Goal: Task Accomplishment & Management: Complete application form

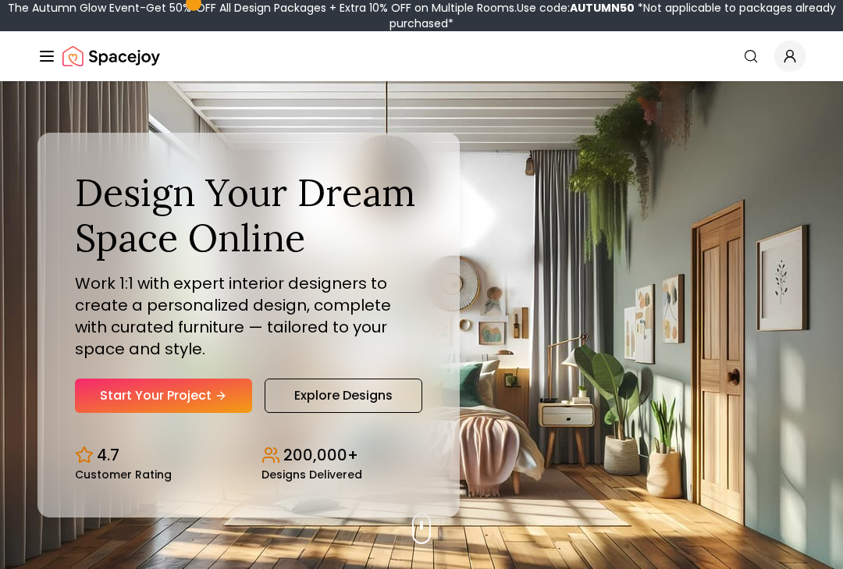
click at [95, 394] on link "Start Your Project" at bounding box center [163, 396] width 177 height 34
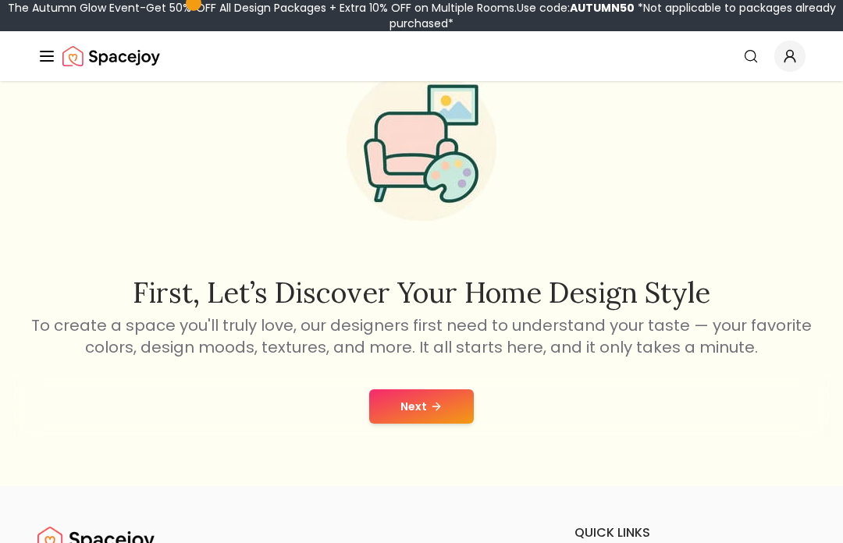
scroll to position [90, 0]
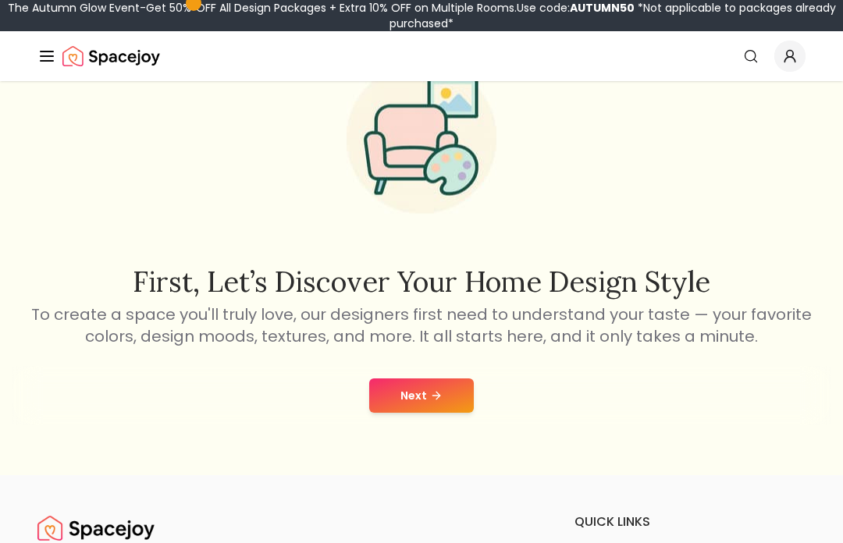
click at [462, 407] on button "Next" at bounding box center [421, 396] width 105 height 34
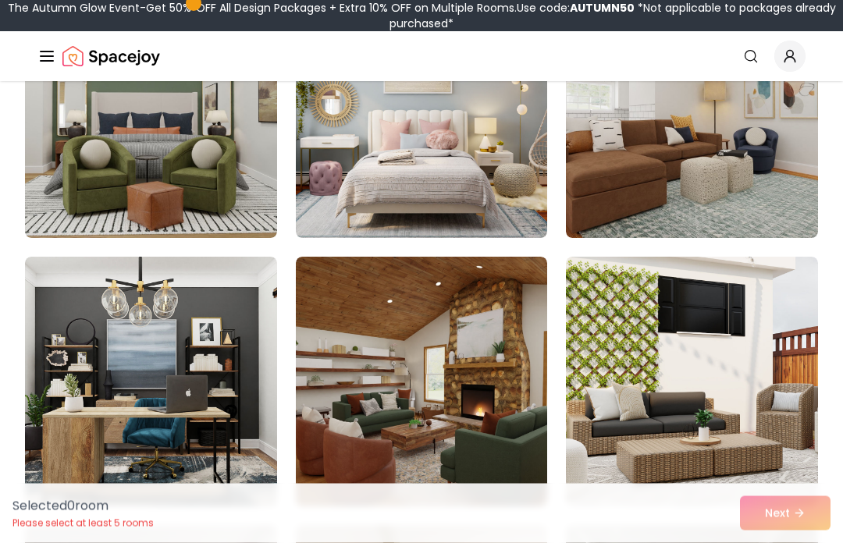
scroll to position [249, 0]
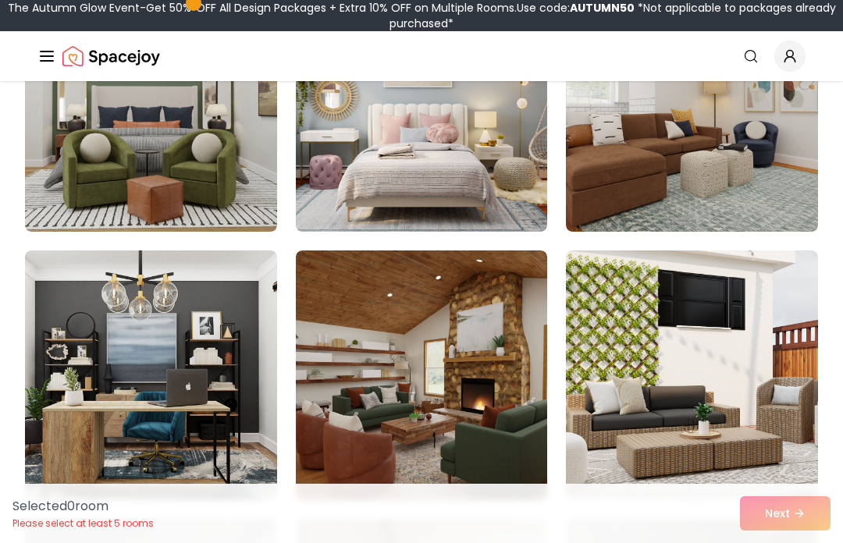
click at [98, 403] on img at bounding box center [151, 376] width 252 height 250
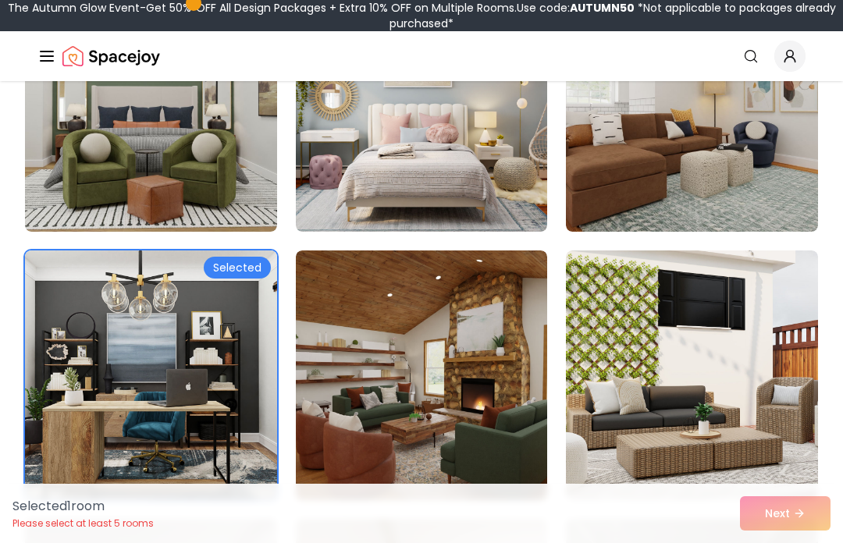
click at [522, 362] on img at bounding box center [422, 376] width 252 height 250
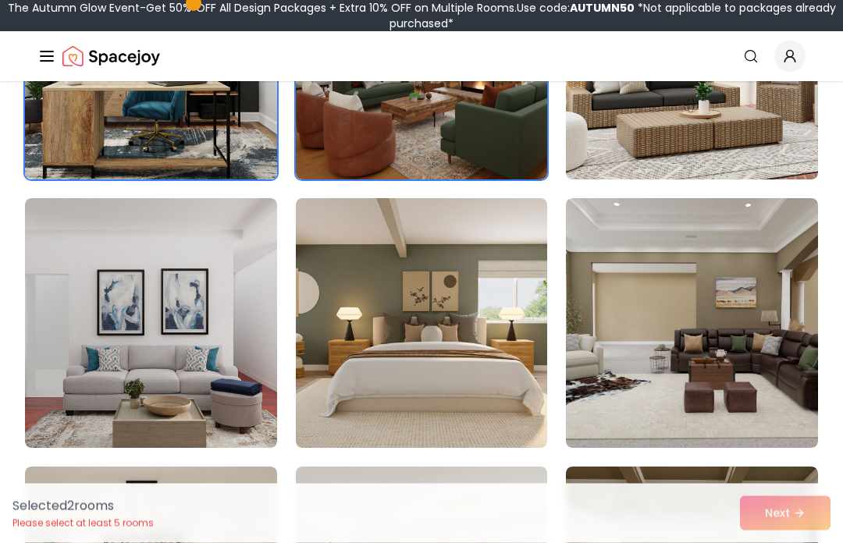
scroll to position [571, 0]
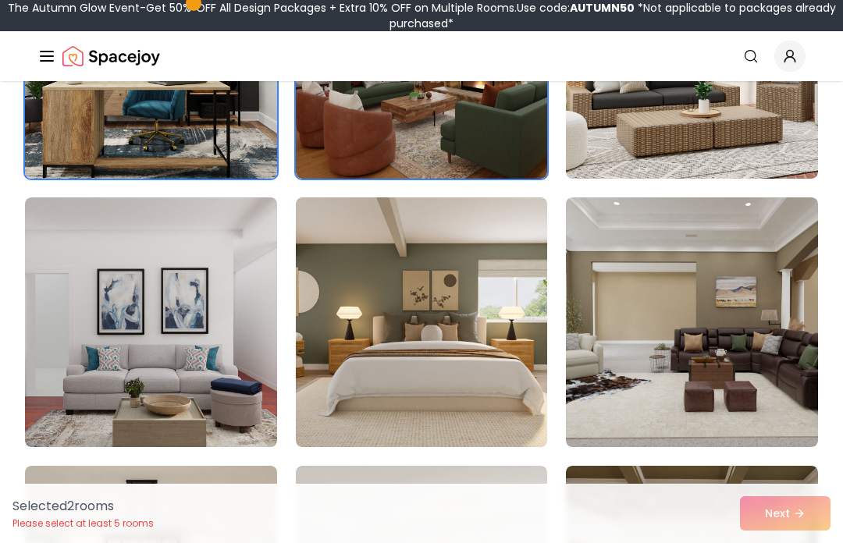
click at [478, 377] on img at bounding box center [422, 323] width 252 height 250
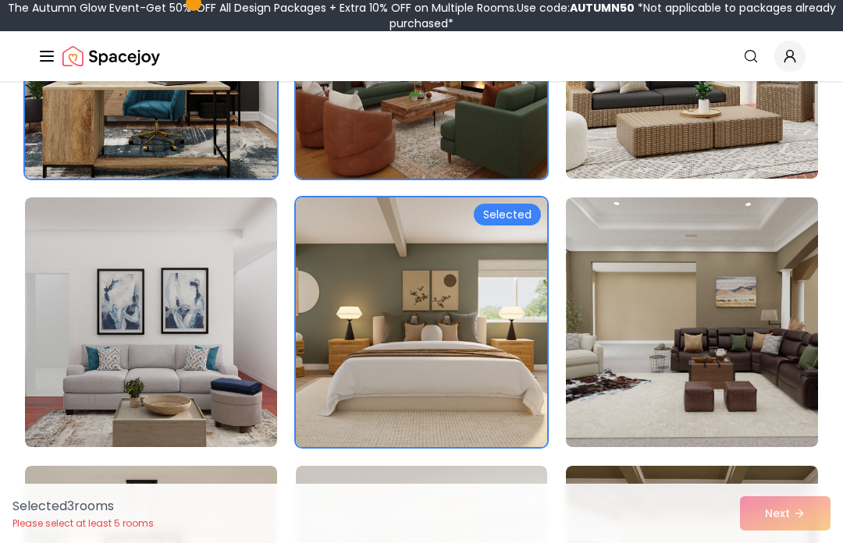
click at [478, 377] on img at bounding box center [422, 323] width 252 height 250
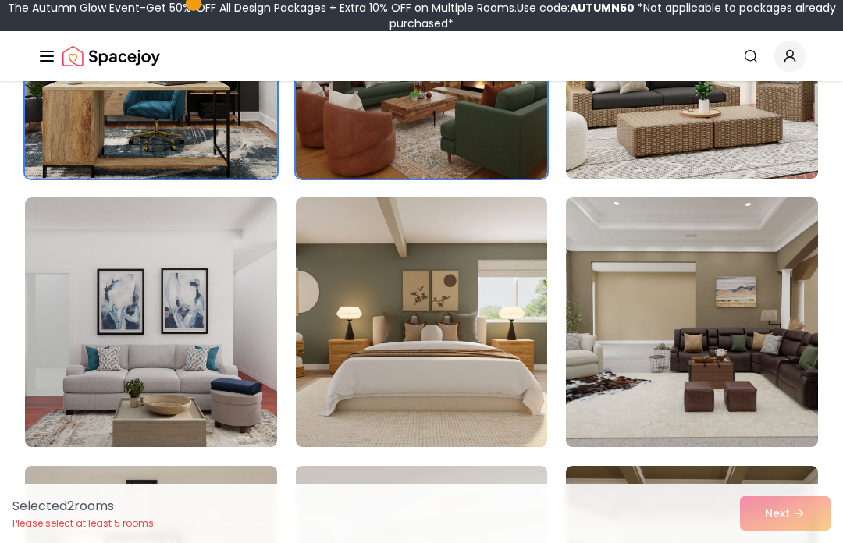
click at [397, 349] on img at bounding box center [422, 323] width 252 height 250
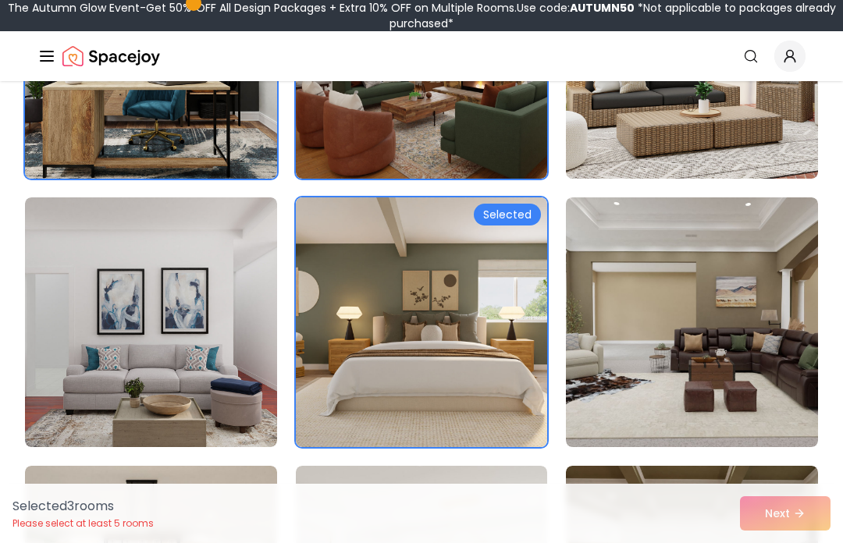
click at [215, 280] on img at bounding box center [151, 323] width 252 height 250
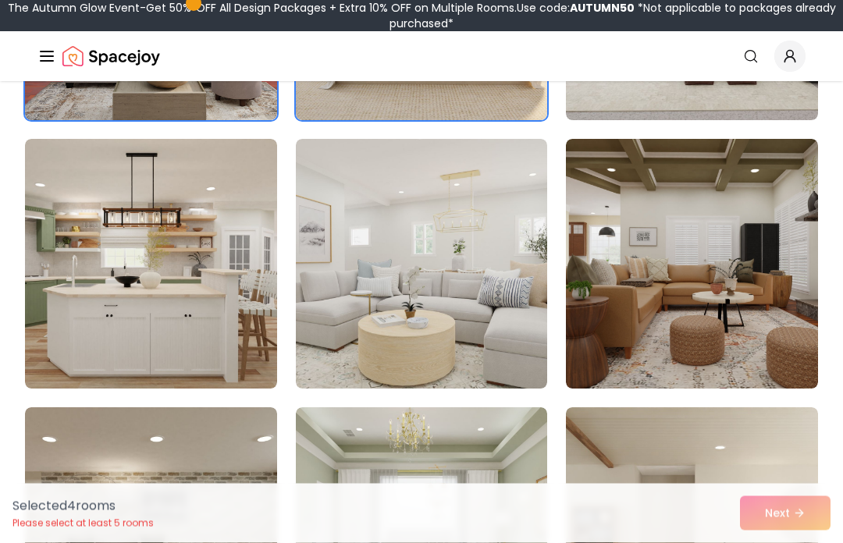
scroll to position [900, 0]
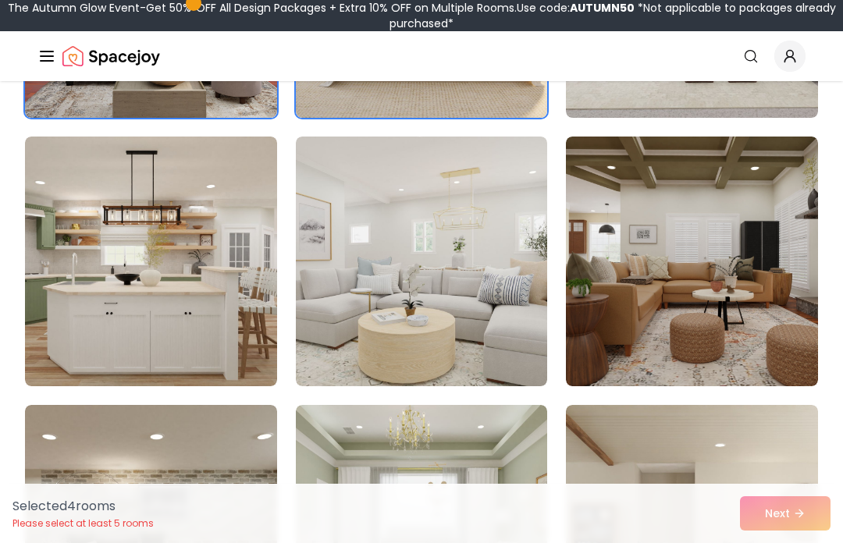
click at [174, 233] on img at bounding box center [151, 262] width 252 height 250
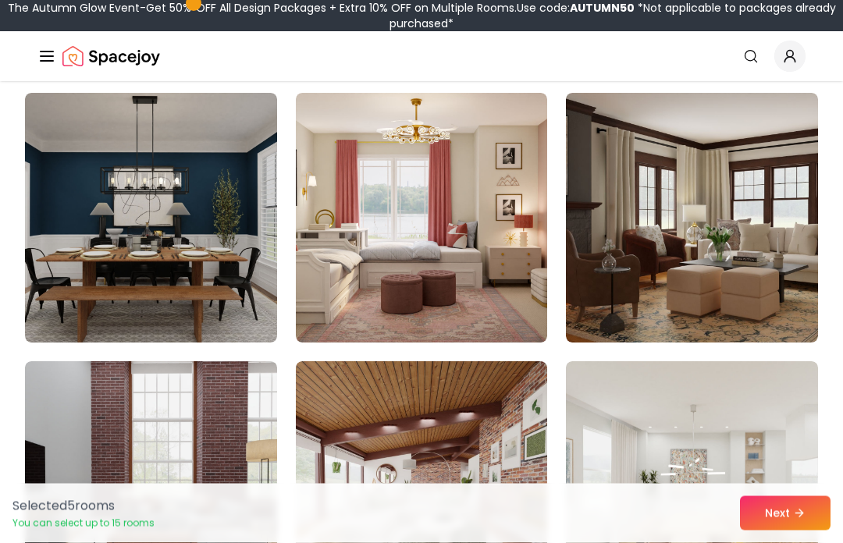
scroll to position [1483, 0]
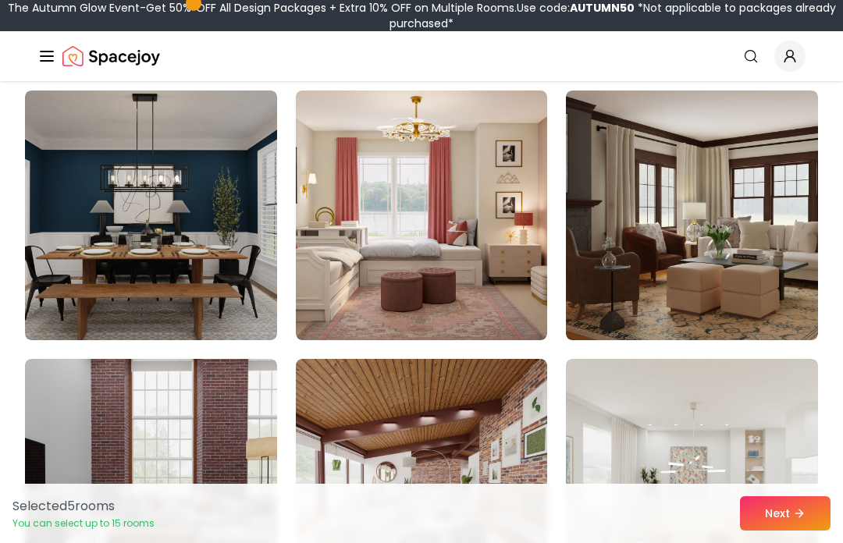
click at [451, 278] on img at bounding box center [422, 216] width 252 height 250
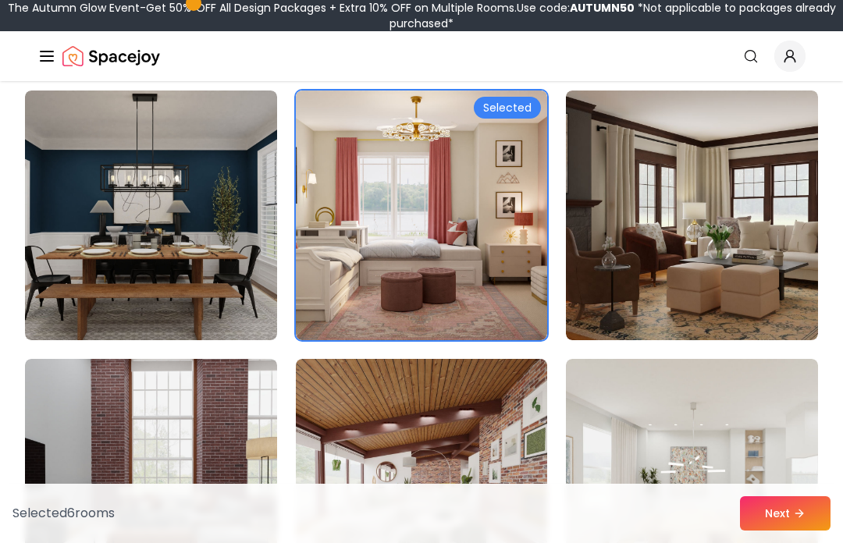
click at [210, 262] on img at bounding box center [151, 216] width 252 height 250
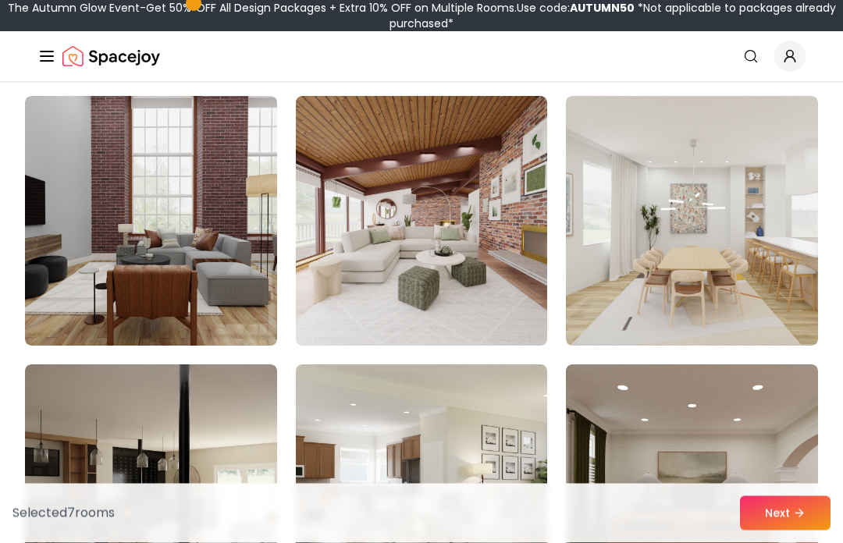
scroll to position [1744, 0]
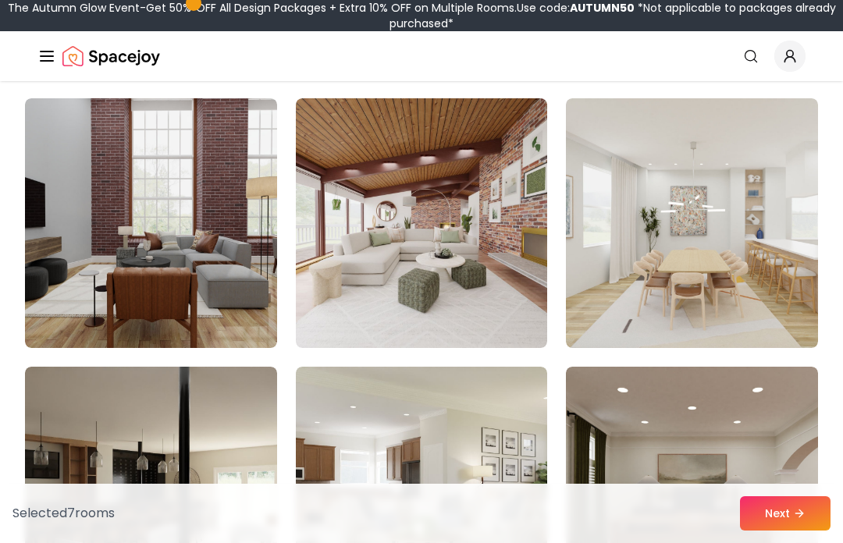
click at [485, 268] on img at bounding box center [422, 223] width 252 height 250
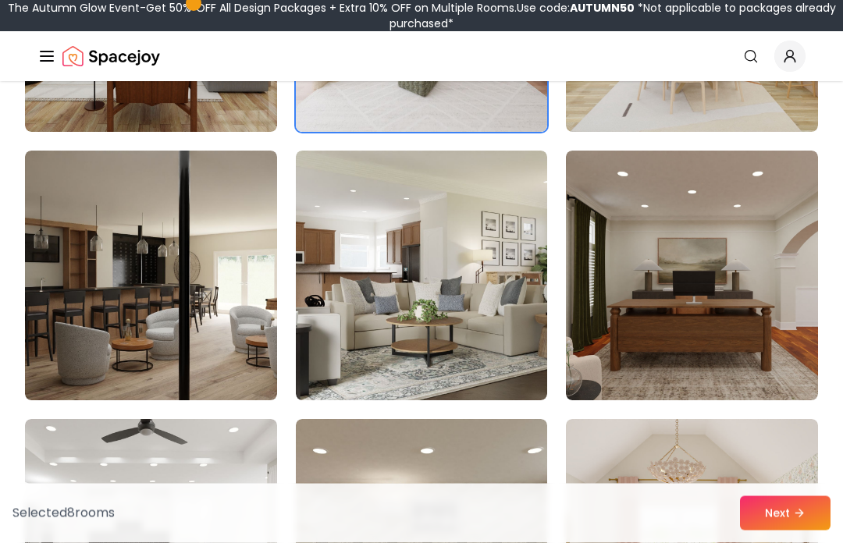
scroll to position [1960, 0]
click at [151, 308] on img at bounding box center [151, 276] width 252 height 250
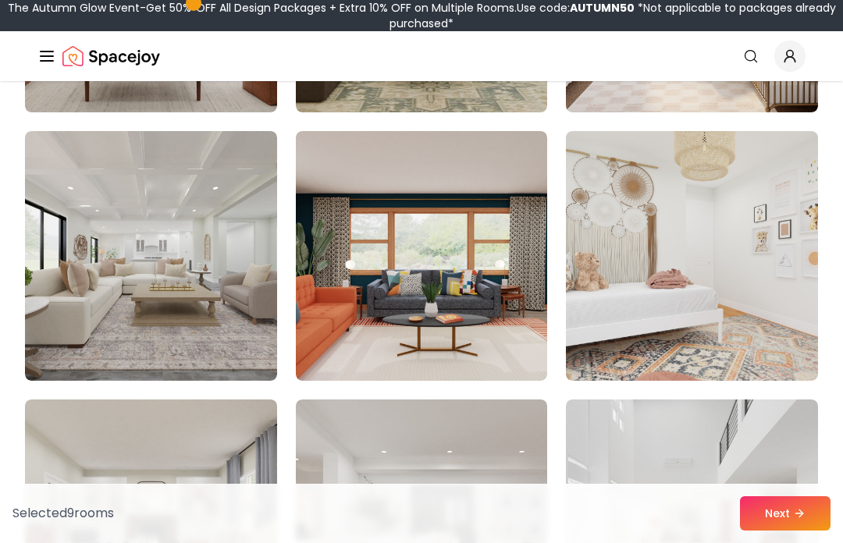
scroll to position [2523, 0]
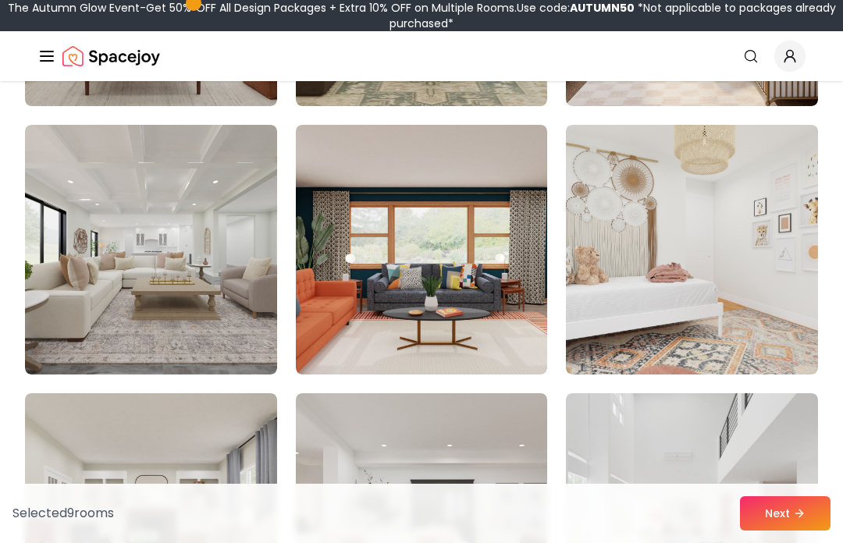
click at [440, 320] on img at bounding box center [422, 250] width 252 height 250
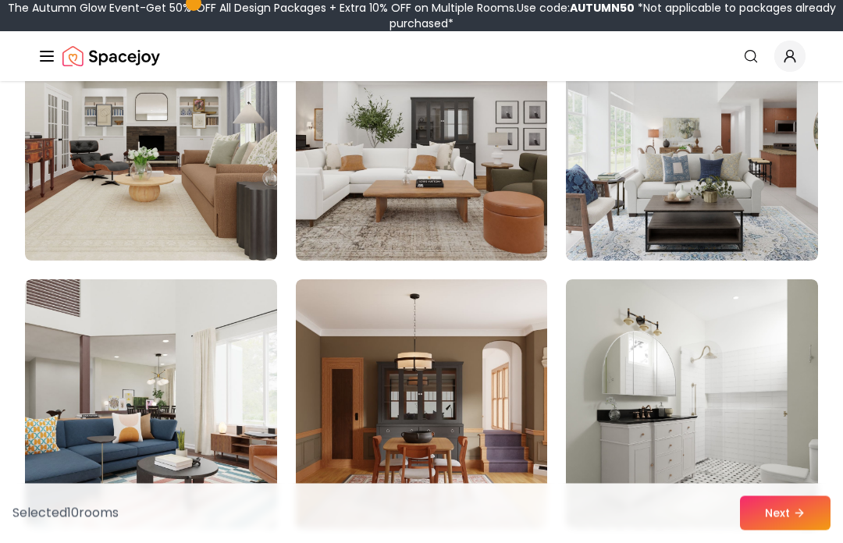
scroll to position [2906, 0]
click at [158, 207] on img at bounding box center [151, 136] width 252 height 250
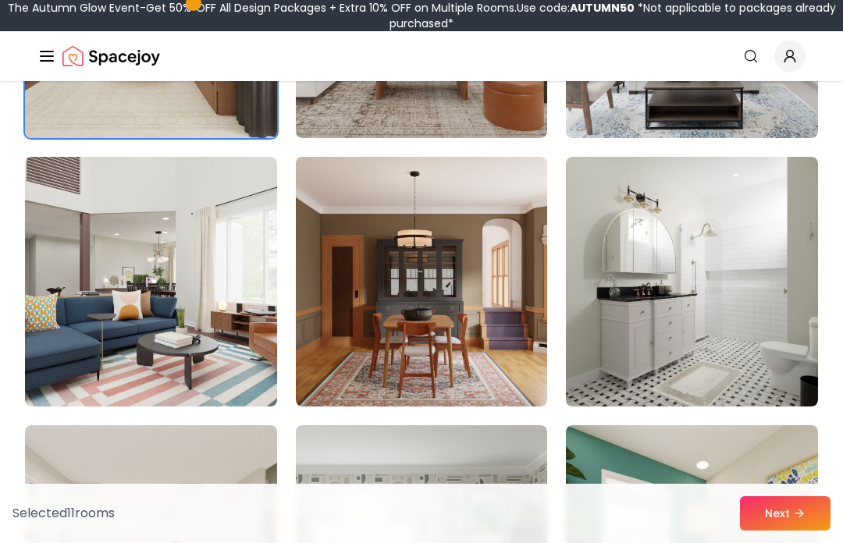
click at [765, 308] on img at bounding box center [692, 282] width 252 height 250
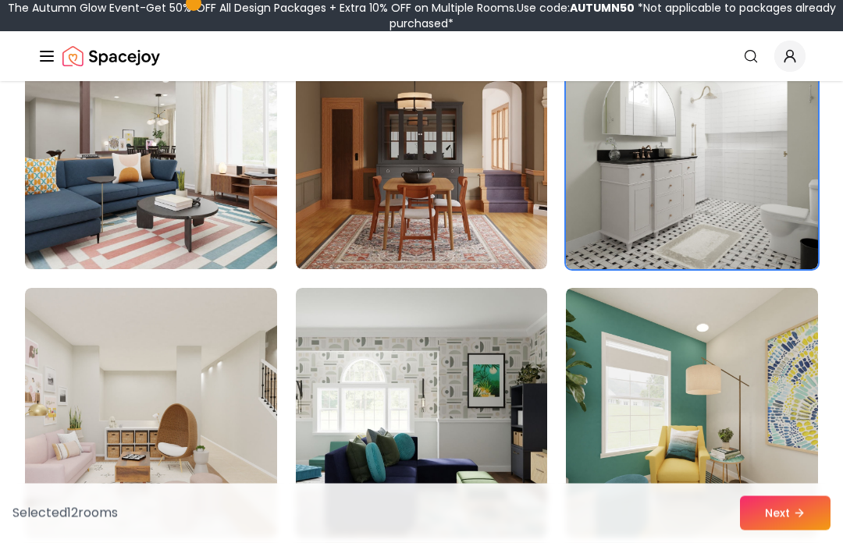
scroll to position [3132, 0]
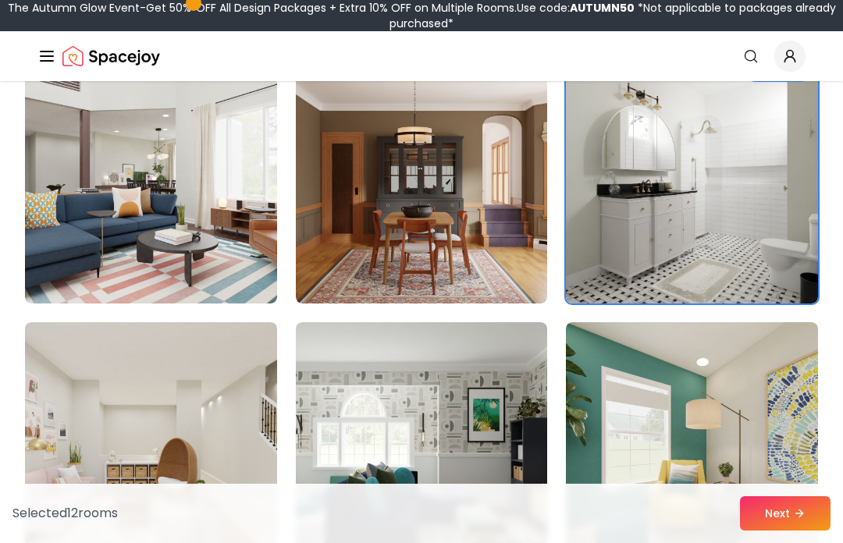
click at [529, 249] on img at bounding box center [422, 179] width 252 height 250
click at [504, 265] on img at bounding box center [422, 179] width 252 height 250
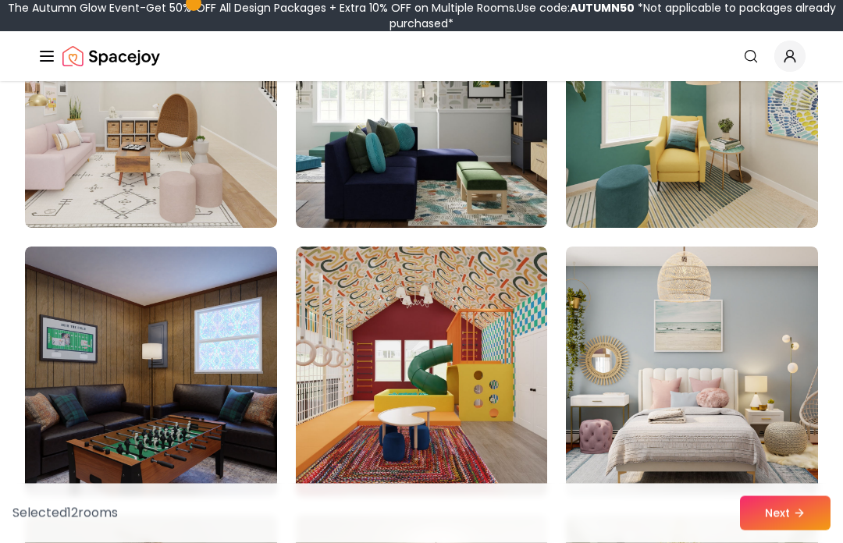
scroll to position [3469, 0]
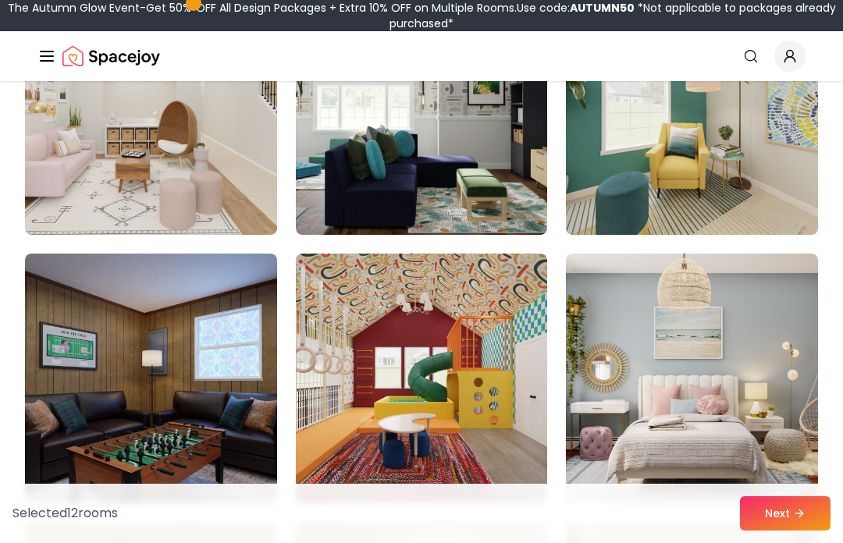
click at [219, 373] on img at bounding box center [151, 379] width 252 height 250
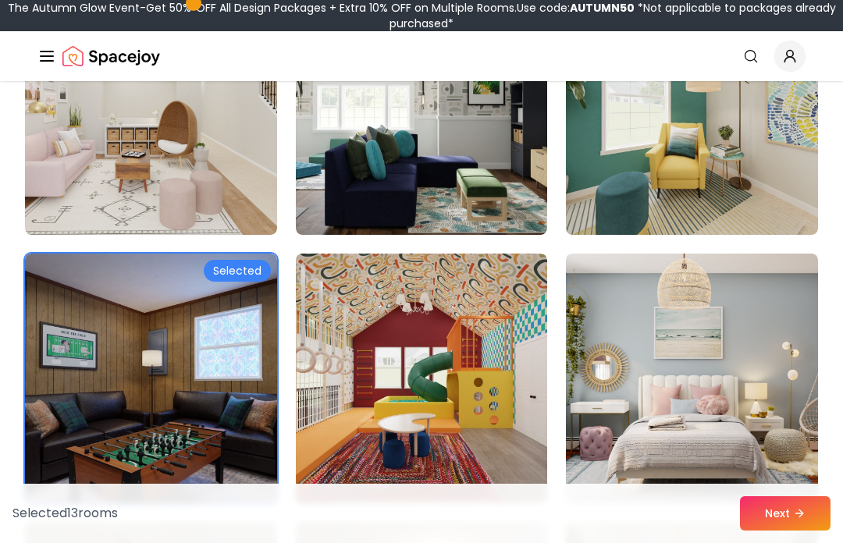
click at [493, 309] on img at bounding box center [422, 379] width 252 height 250
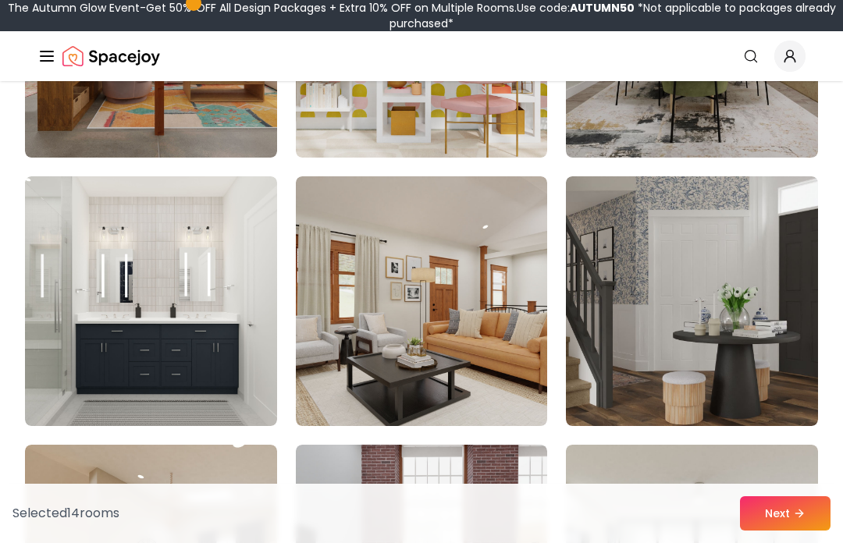
click at [190, 324] on img at bounding box center [151, 301] width 252 height 250
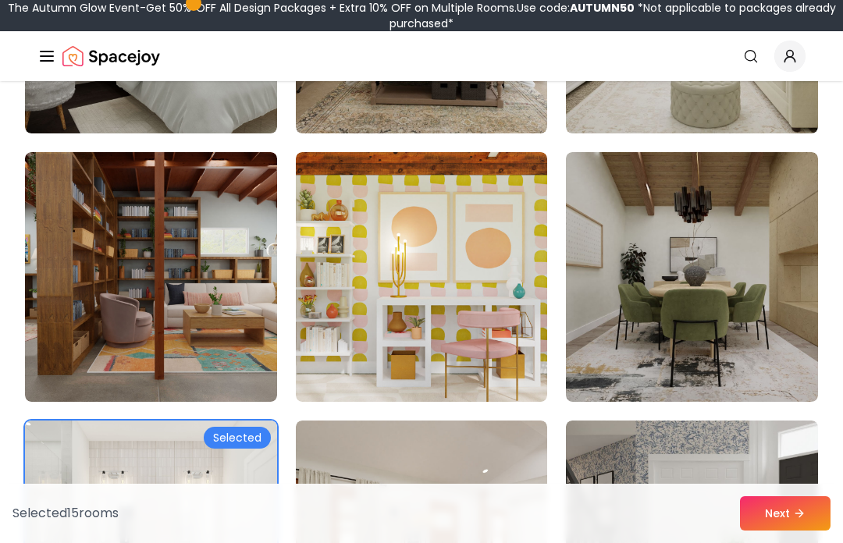
scroll to position [4104, 0]
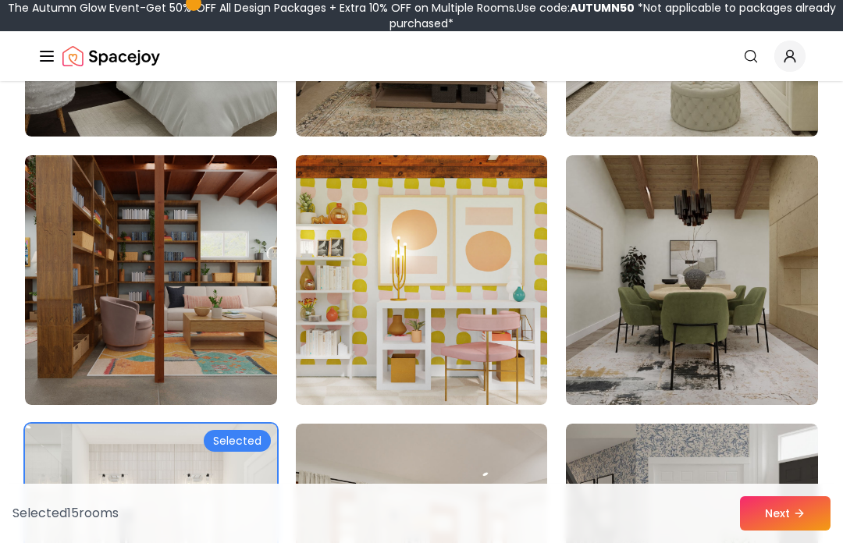
click at [239, 322] on img at bounding box center [151, 280] width 252 height 250
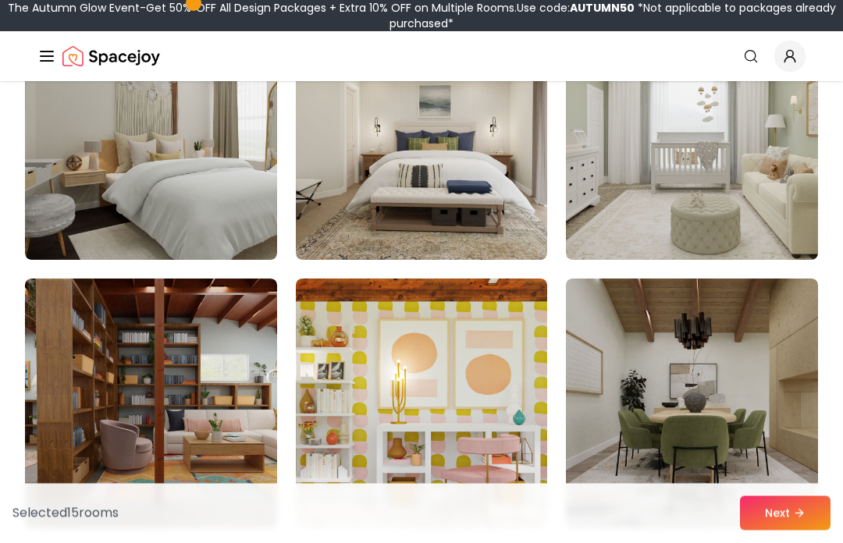
scroll to position [3981, 0]
click at [229, 370] on img at bounding box center [151, 404] width 252 height 250
click at [260, 340] on img at bounding box center [151, 404] width 252 height 250
click at [236, 331] on img at bounding box center [151, 404] width 252 height 250
click at [257, 328] on img at bounding box center [151, 404] width 252 height 250
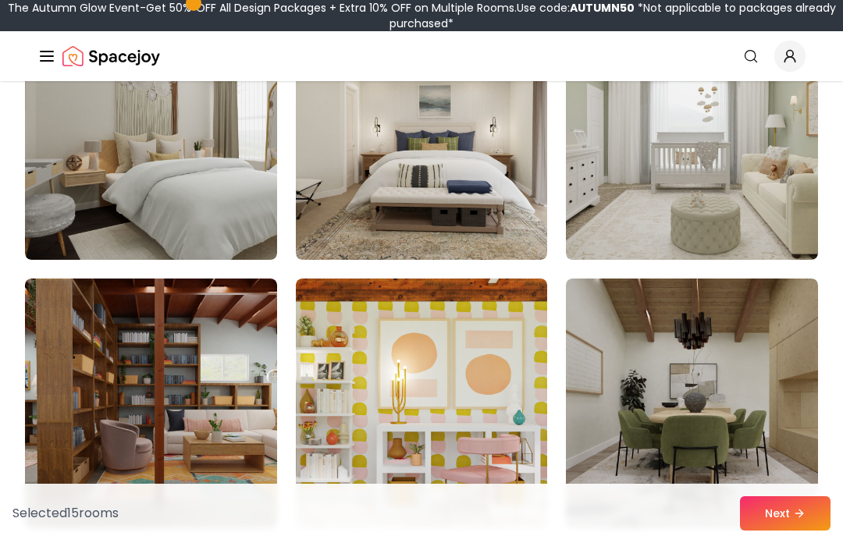
click at [793, 506] on button "Next" at bounding box center [785, 514] width 91 height 34
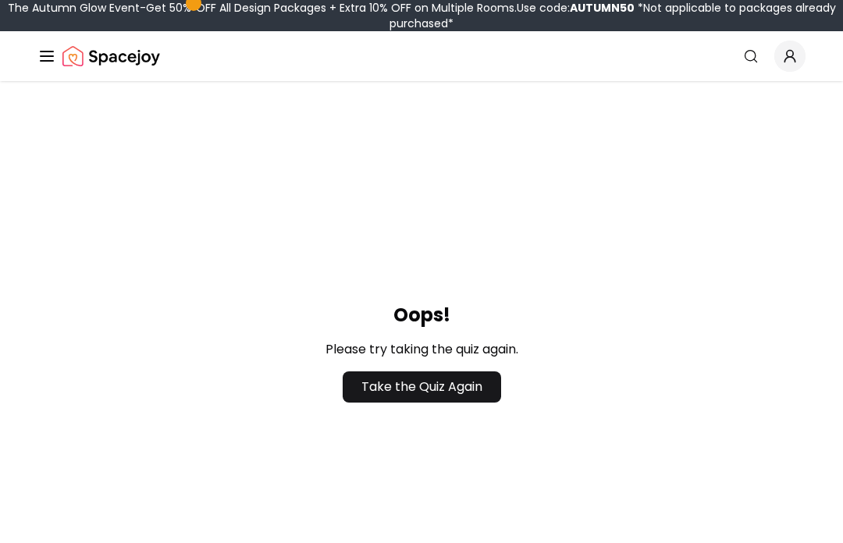
click at [472, 397] on link "Take the Quiz Again" at bounding box center [422, 387] width 158 height 31
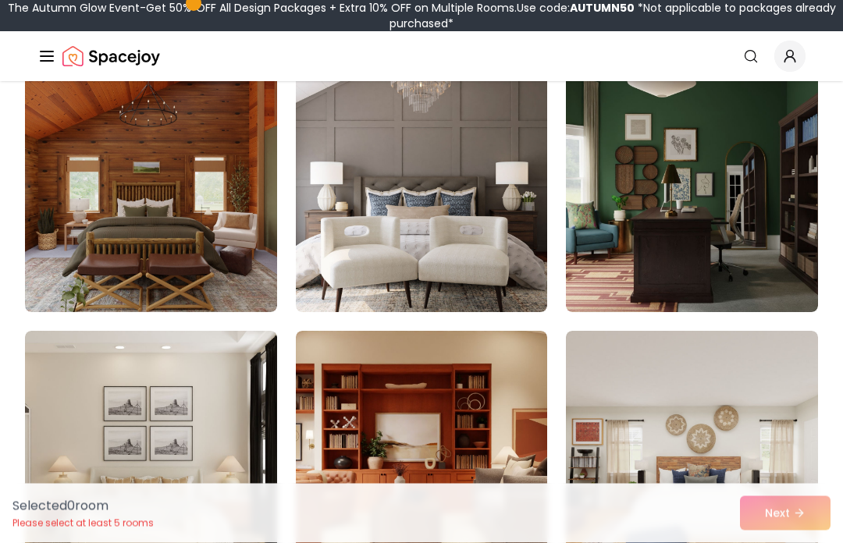
scroll to position [168, 0]
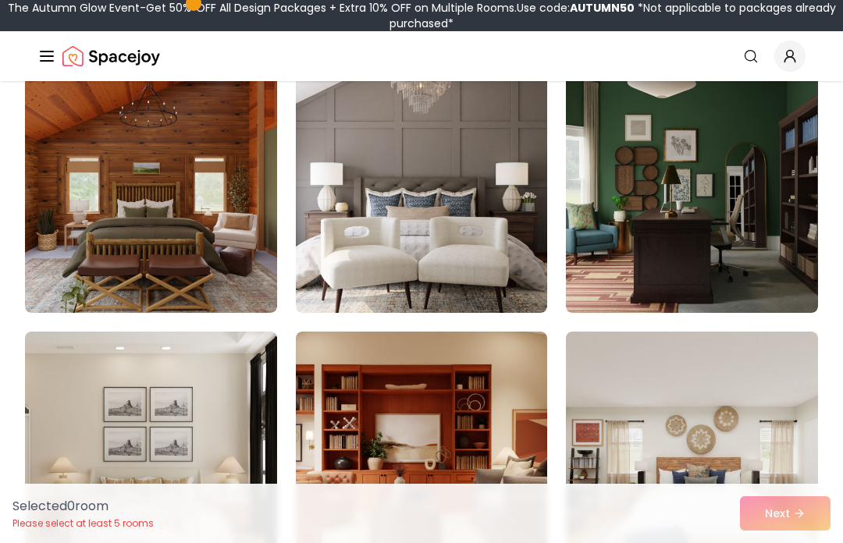
click at [192, 291] on img at bounding box center [151, 188] width 252 height 250
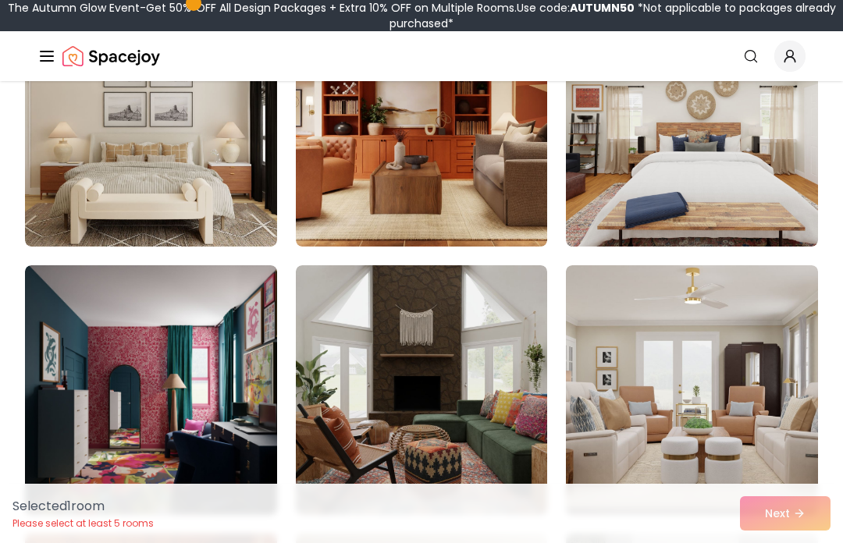
click at [772, 408] on img at bounding box center [692, 390] width 252 height 250
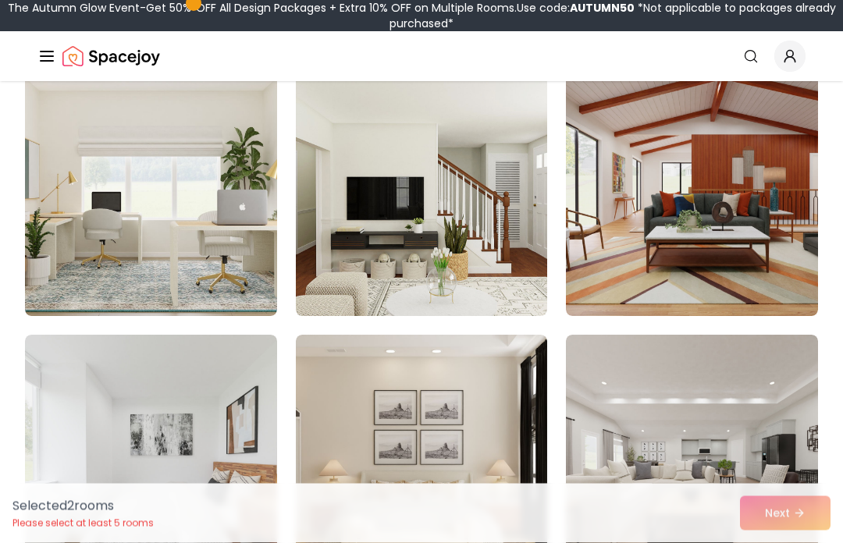
scroll to position [1768, 0]
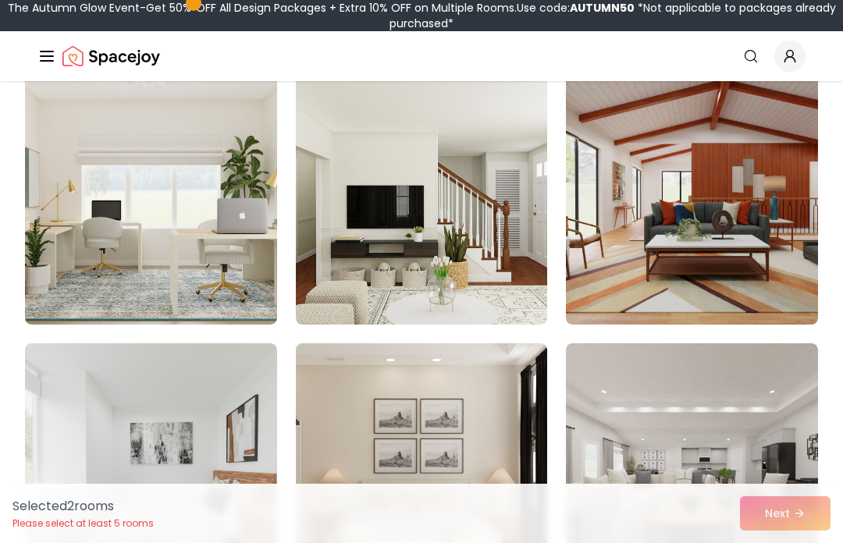
click at [460, 282] on img at bounding box center [422, 200] width 252 height 250
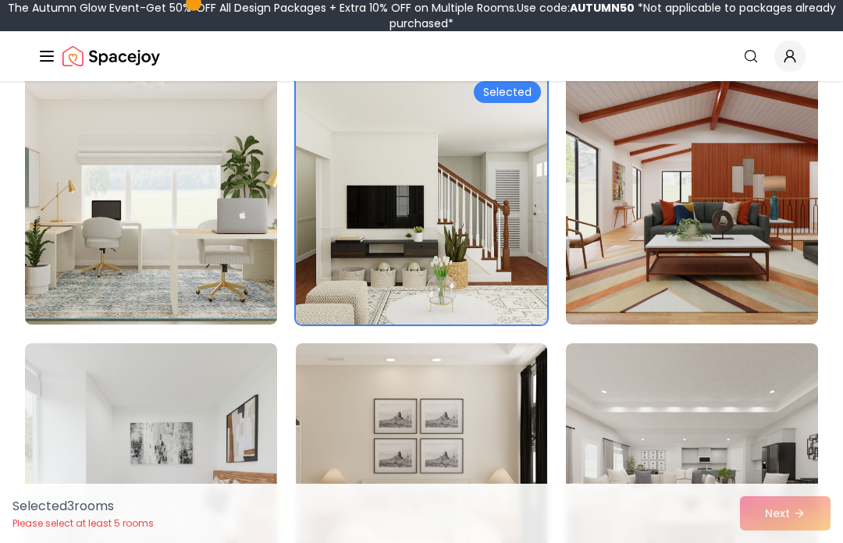
click at [243, 269] on img at bounding box center [151, 200] width 252 height 250
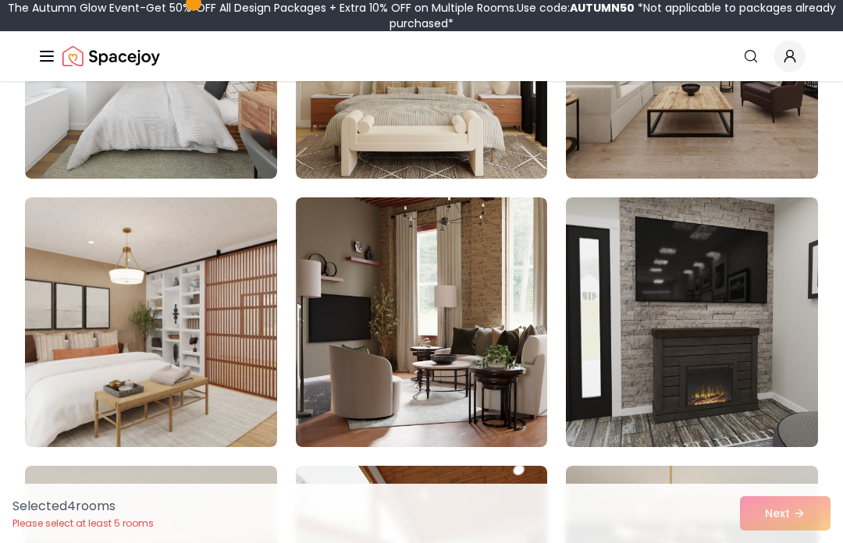
click at [492, 364] on img at bounding box center [422, 323] width 252 height 250
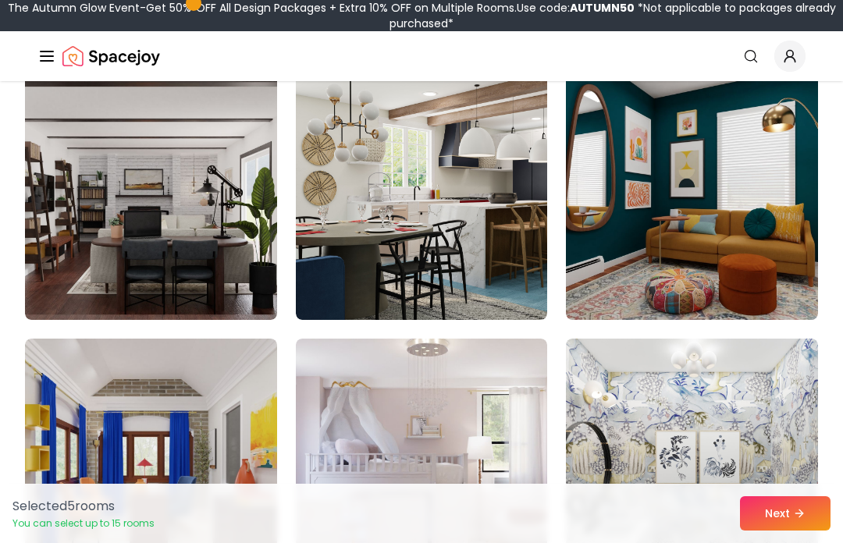
scroll to position [3122, 0]
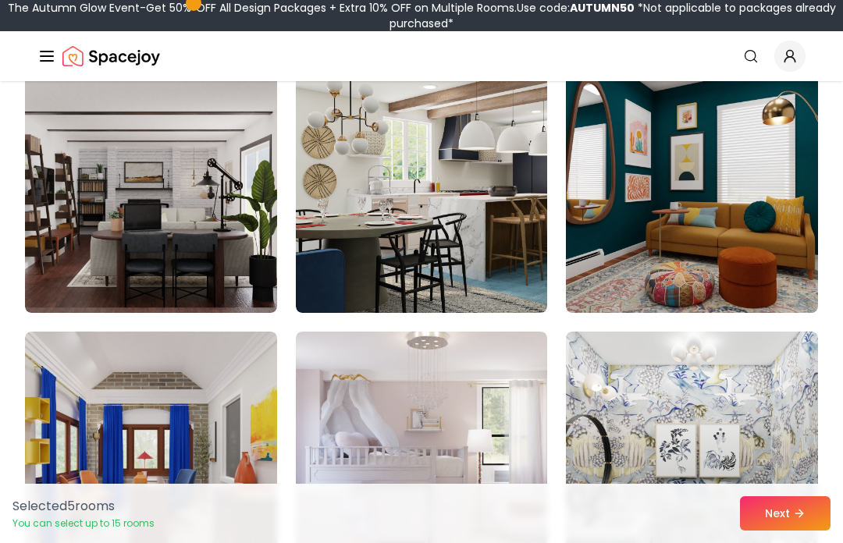
click at [415, 257] on img at bounding box center [422, 188] width 252 height 250
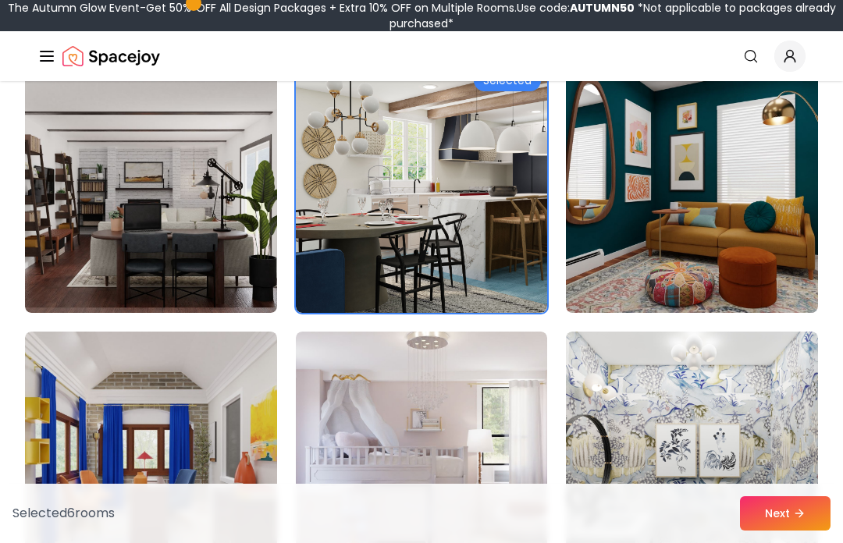
click at [237, 421] on img at bounding box center [151, 457] width 252 height 250
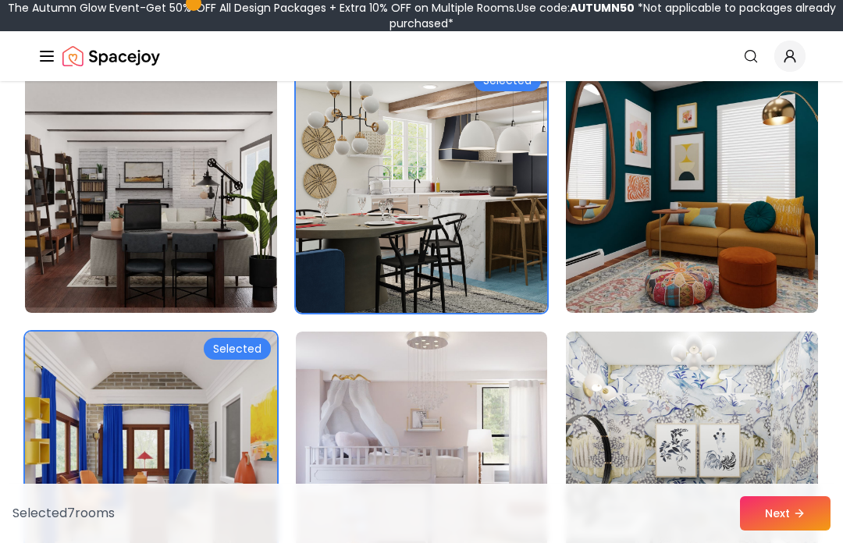
click at [809, 531] on button "Next" at bounding box center [785, 514] width 91 height 34
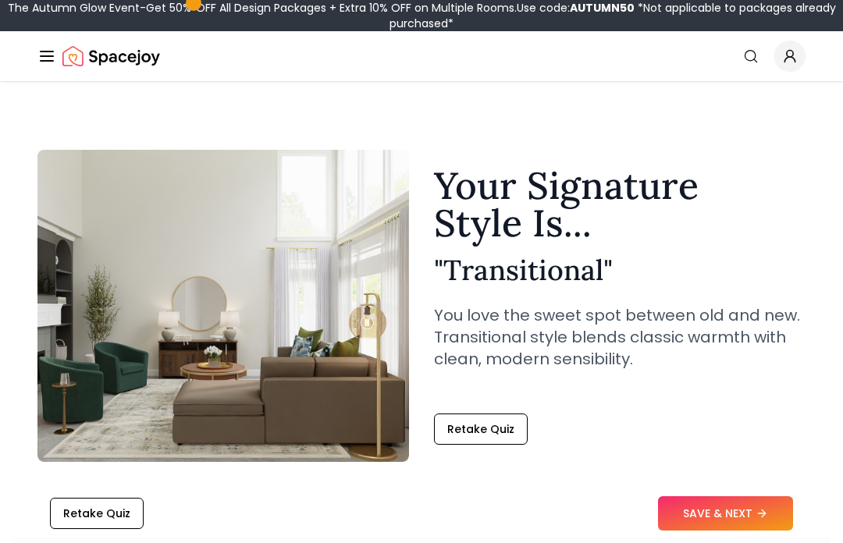
click at [756, 516] on button "SAVE & NEXT" at bounding box center [725, 514] width 135 height 34
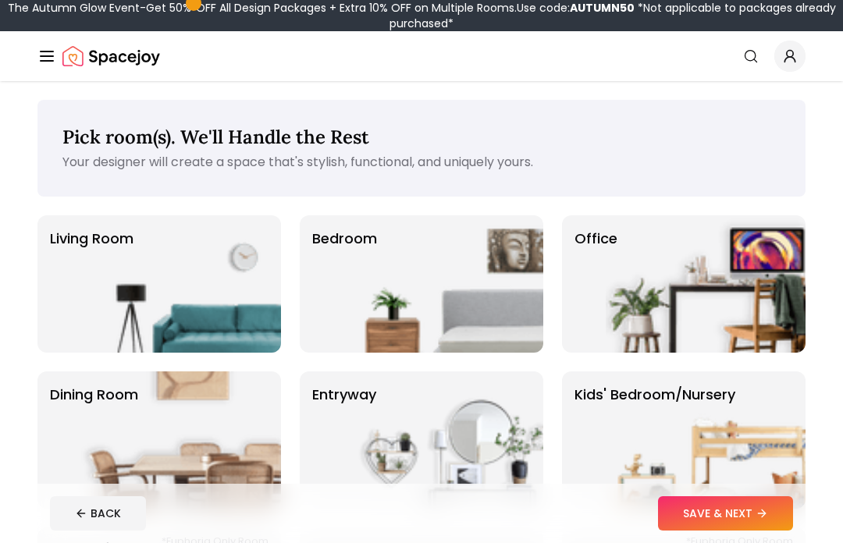
click at [207, 298] on img at bounding box center [181, 283] width 200 height 137
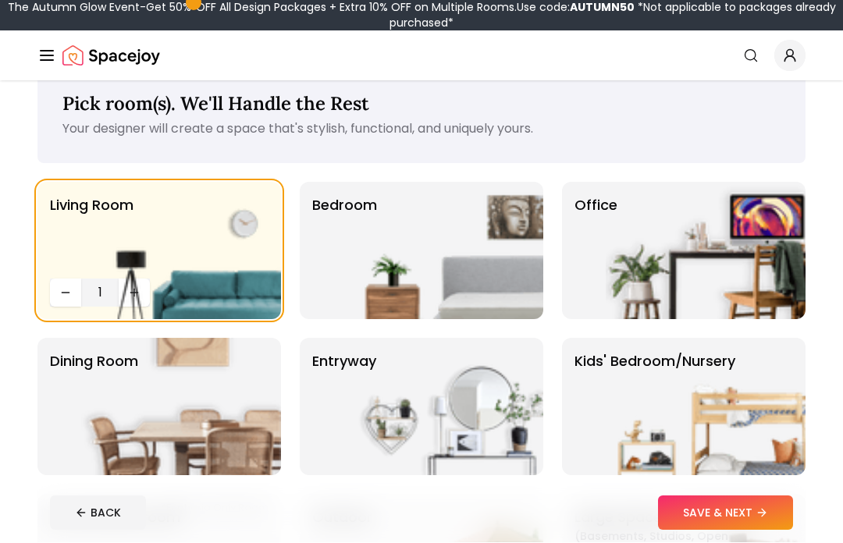
scroll to position [34, 0]
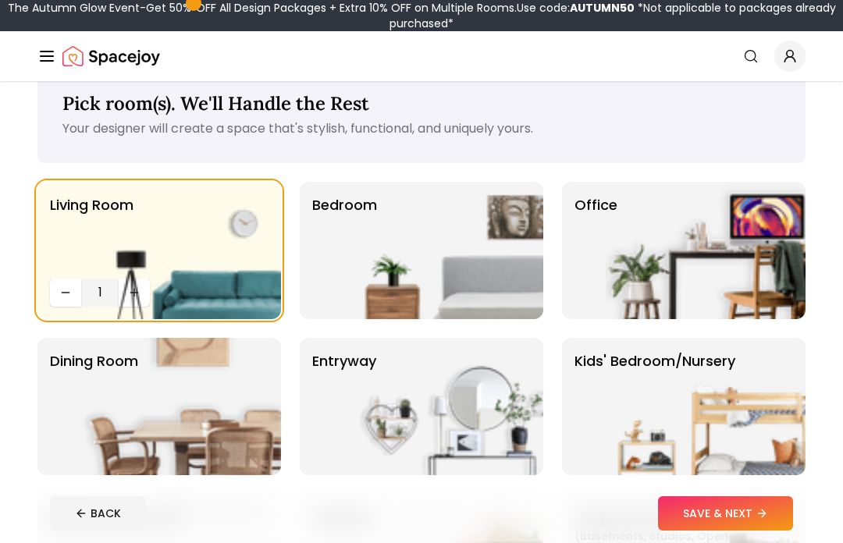
click at [493, 228] on img at bounding box center [444, 250] width 200 height 137
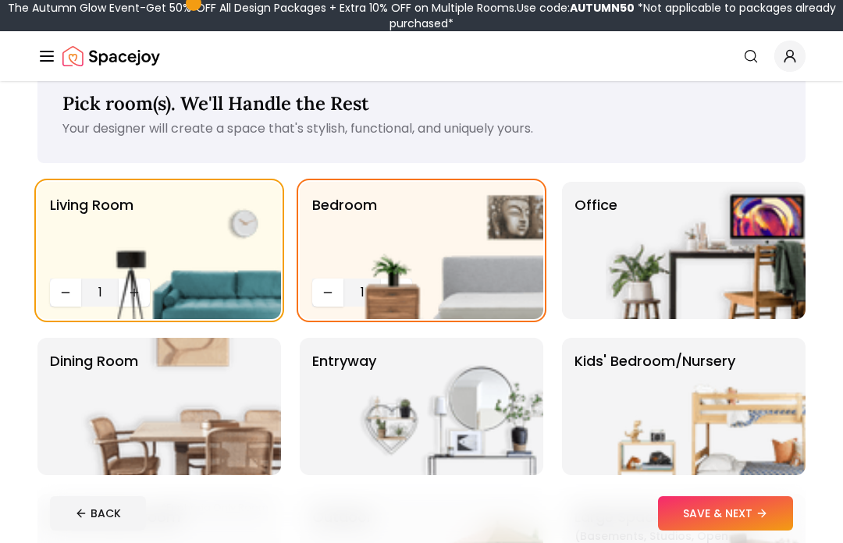
click at [397, 283] on img at bounding box center [444, 250] width 200 height 137
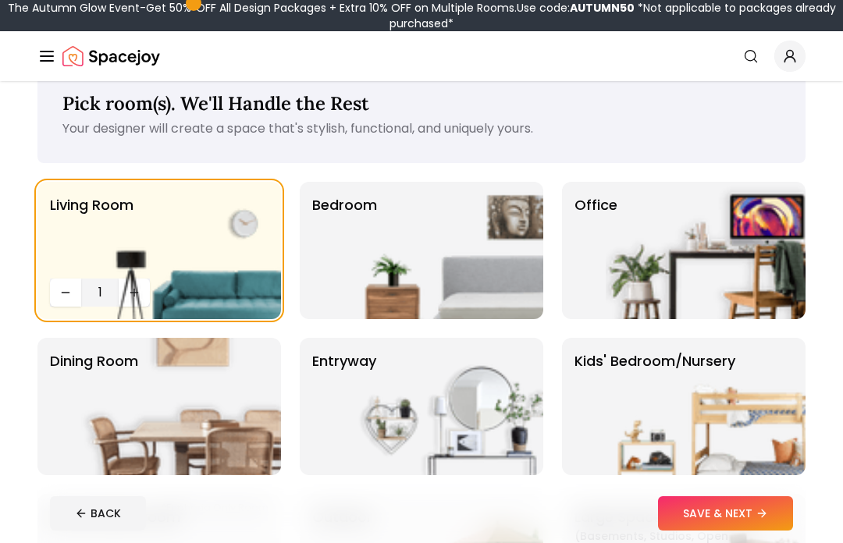
click at [396, 282] on img at bounding box center [444, 250] width 200 height 137
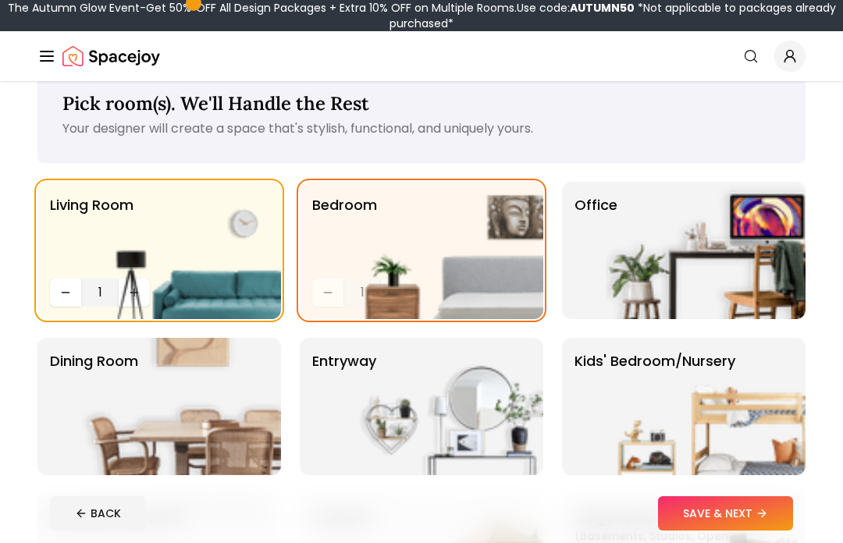
click at [403, 295] on img at bounding box center [444, 250] width 200 height 137
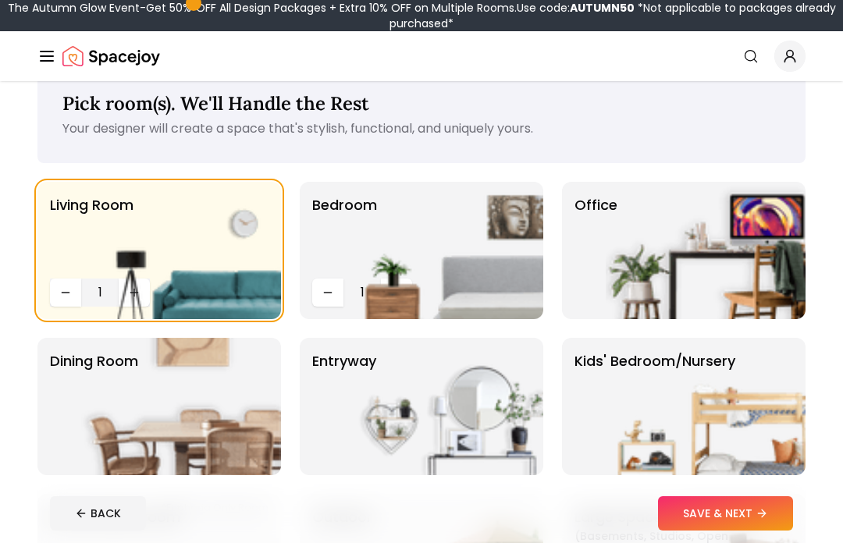
click at [398, 291] on img at bounding box center [444, 250] width 200 height 137
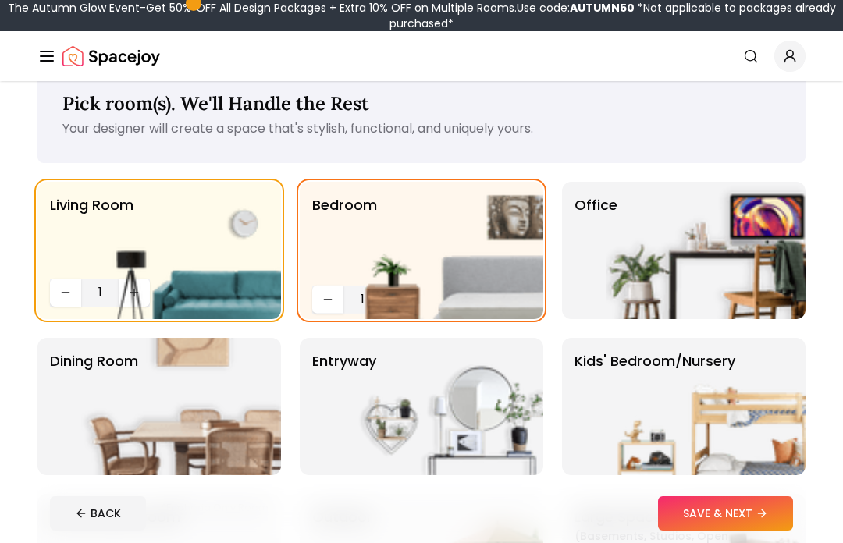
click at [397, 290] on img at bounding box center [444, 250] width 200 height 137
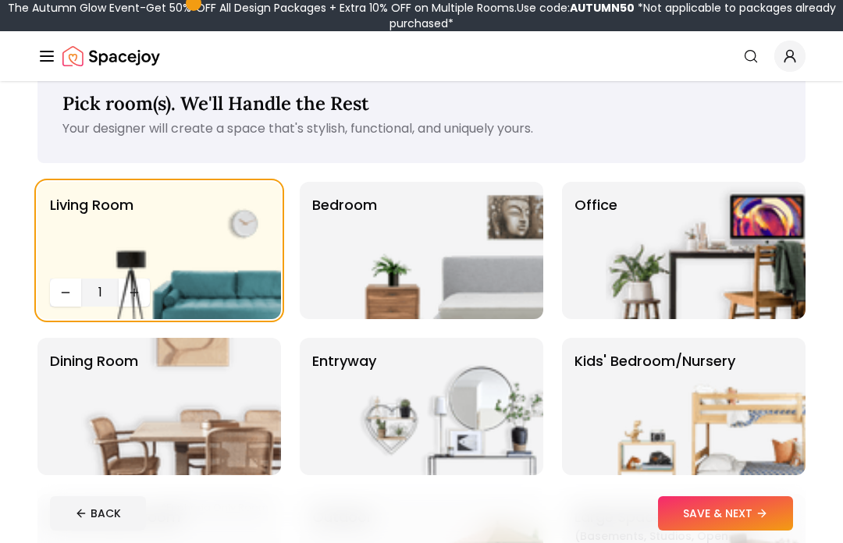
click at [383, 294] on img at bounding box center [444, 250] width 200 height 137
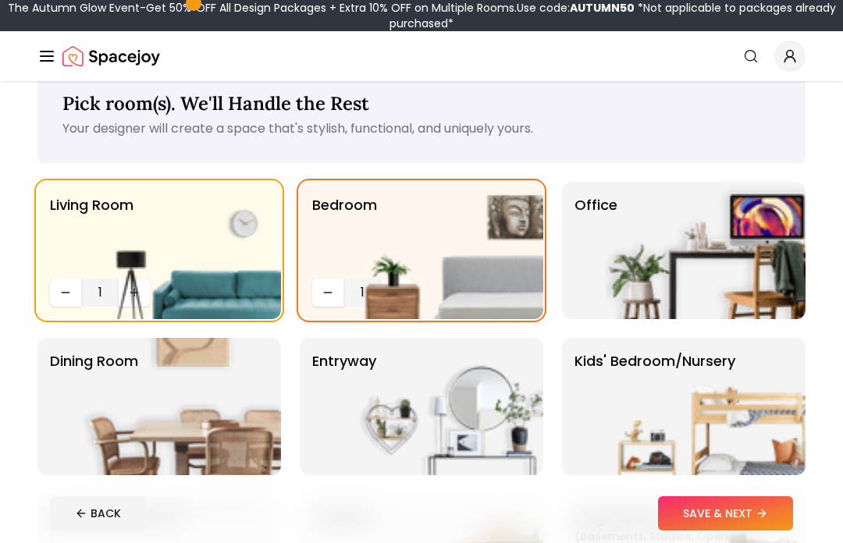
click at [333, 293] on icon "Decrease quantity" at bounding box center [328, 293] width 12 height 12
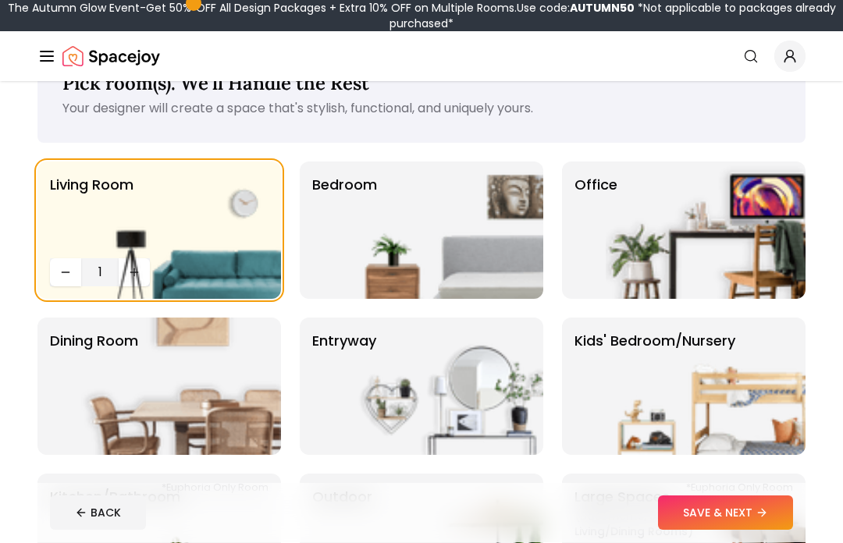
scroll to position [53, 0]
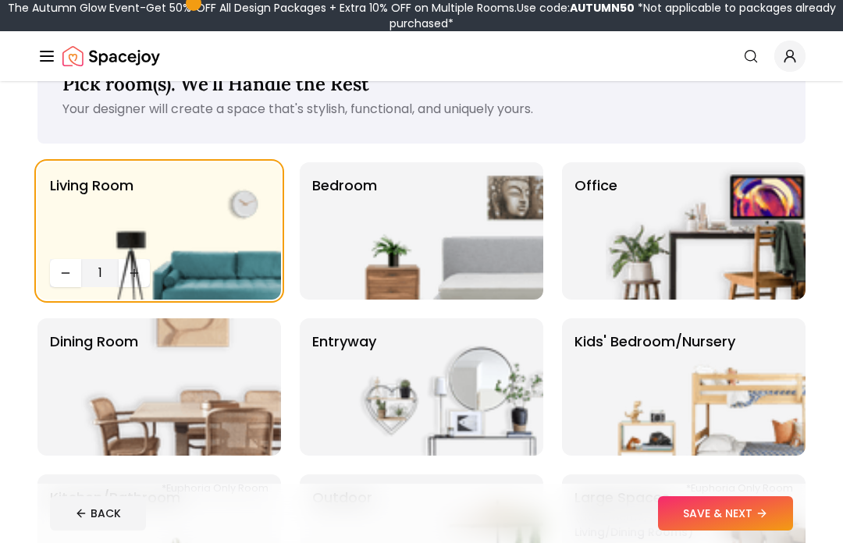
click at [774, 244] on img at bounding box center [706, 230] width 200 height 137
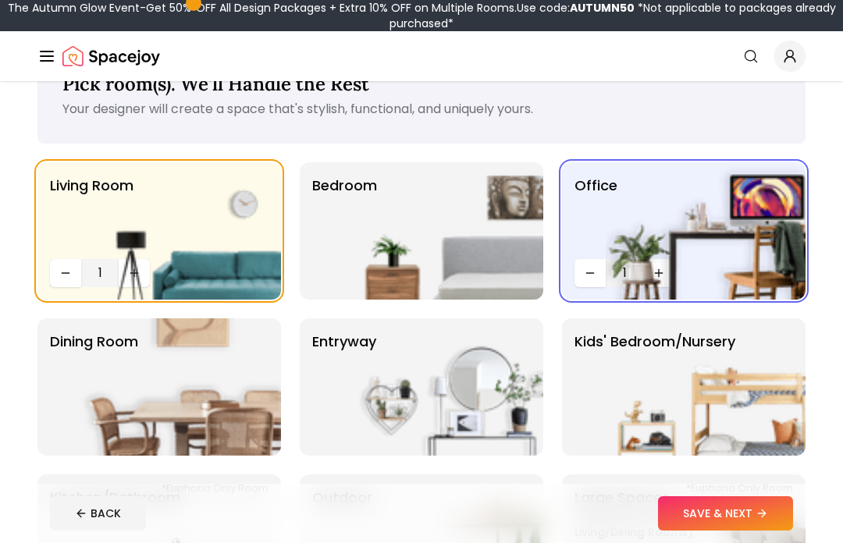
click at [661, 267] on img at bounding box center [706, 230] width 200 height 137
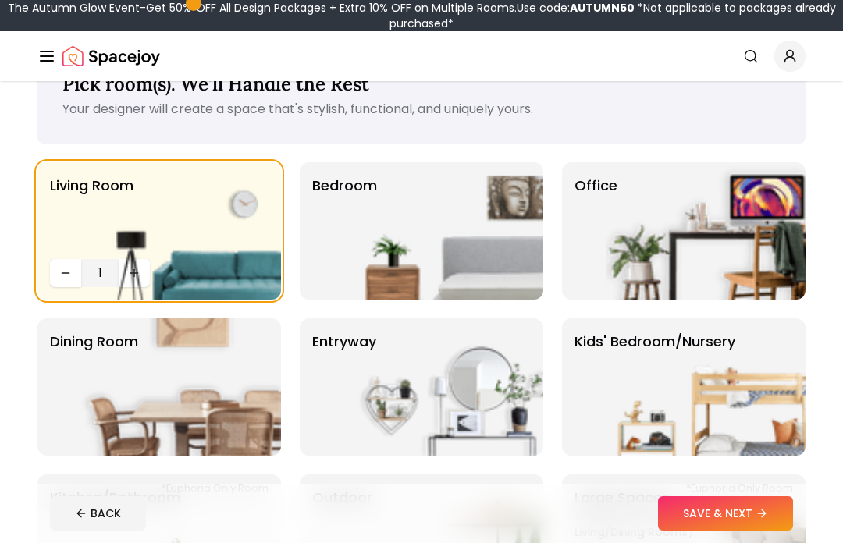
click at [670, 273] on img at bounding box center [706, 230] width 200 height 137
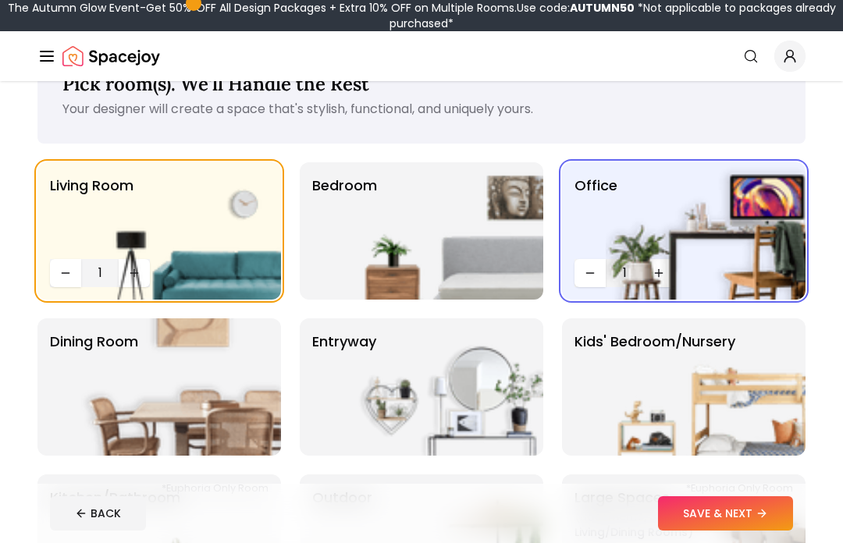
click at [458, 217] on img at bounding box center [444, 230] width 200 height 137
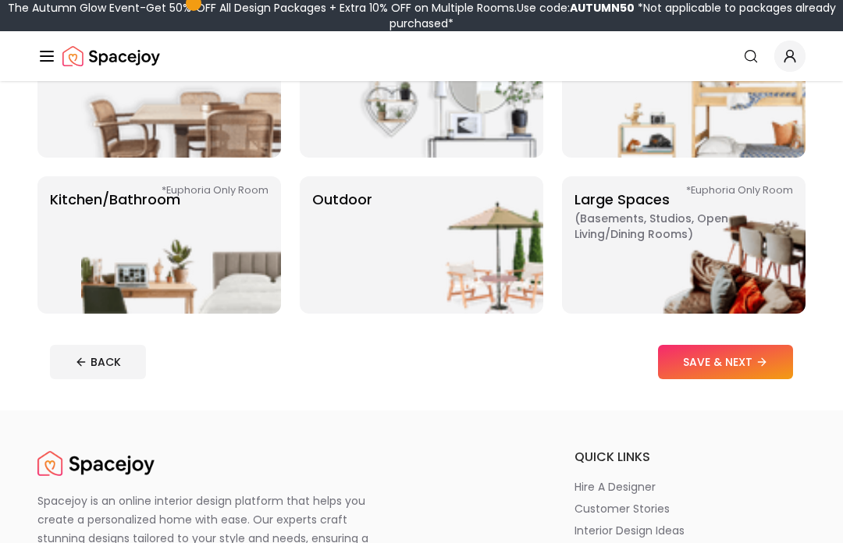
scroll to position [351, 0]
click at [477, 301] on img at bounding box center [444, 244] width 200 height 137
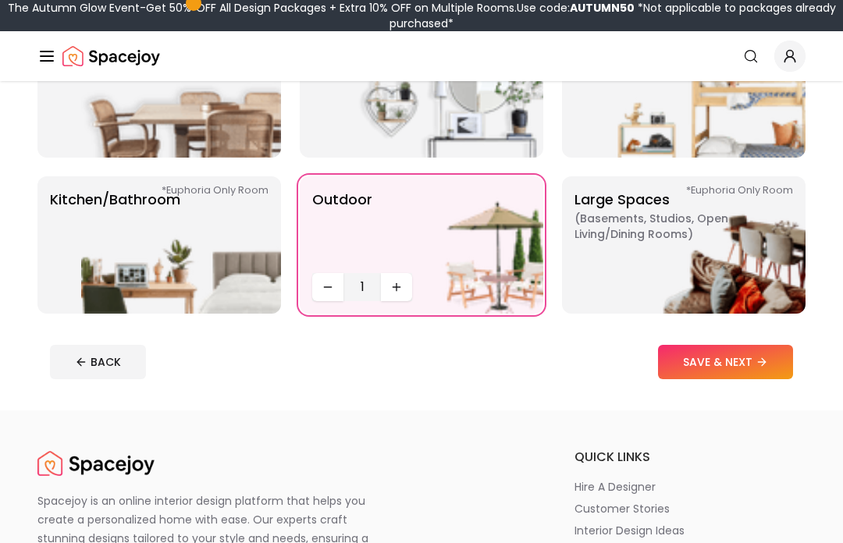
click at [767, 270] on img at bounding box center [706, 244] width 200 height 137
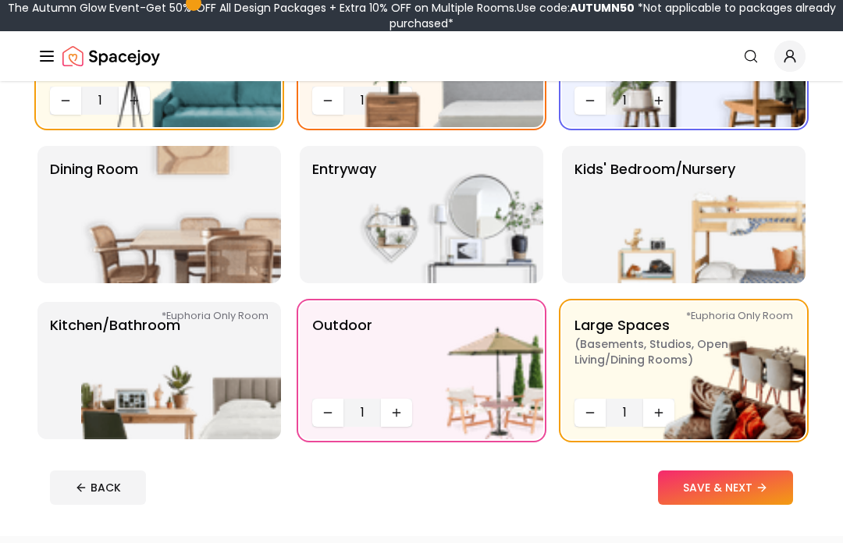
scroll to position [229, 0]
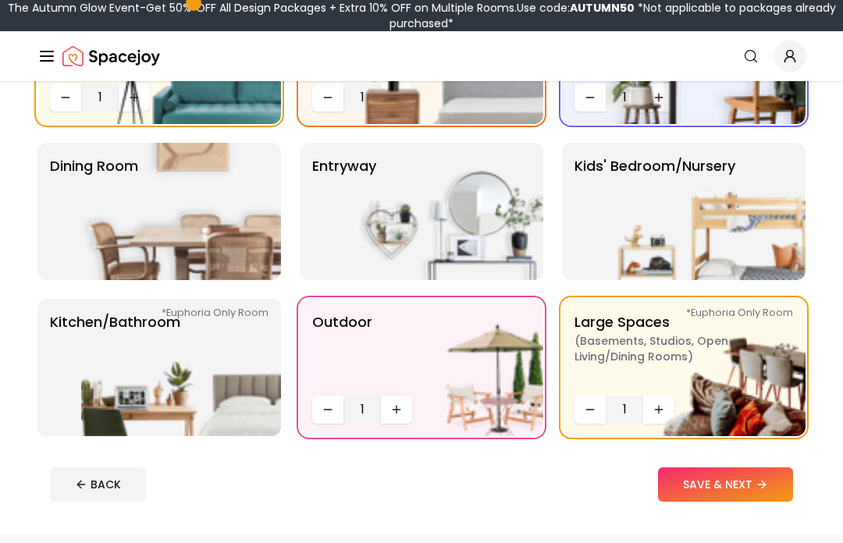
click at [216, 400] on img at bounding box center [181, 367] width 200 height 137
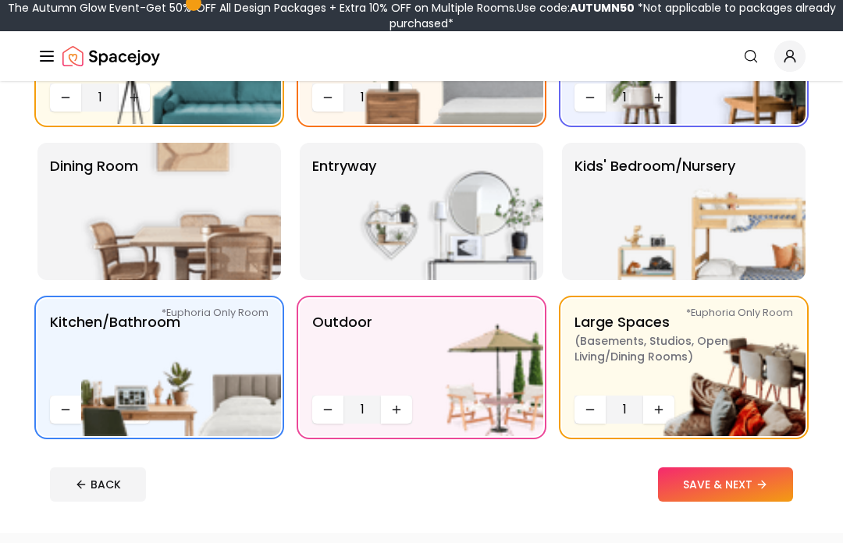
click at [247, 233] on img at bounding box center [181, 211] width 200 height 137
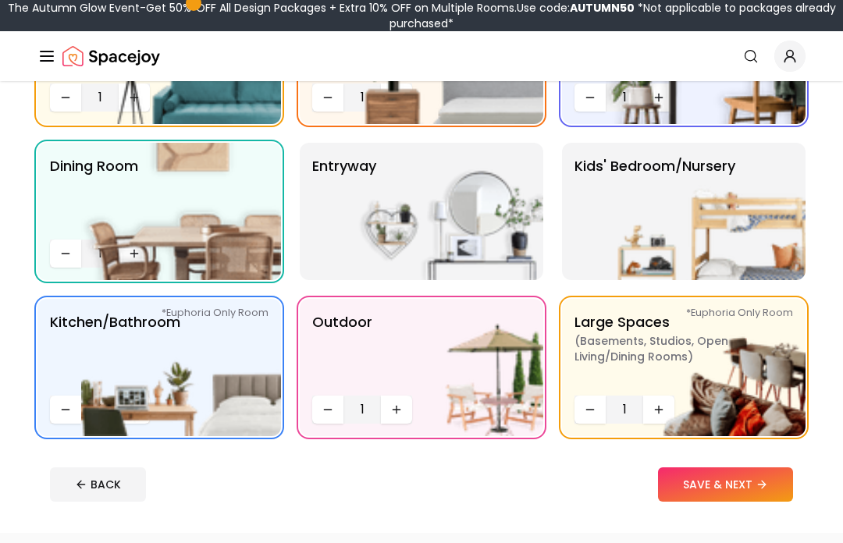
click at [501, 234] on img at bounding box center [444, 211] width 200 height 137
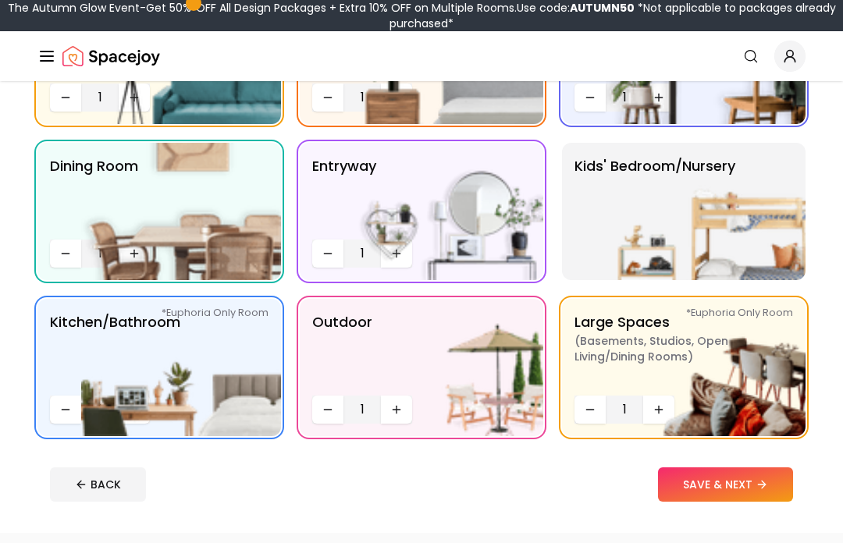
click at [700, 209] on img at bounding box center [706, 211] width 200 height 137
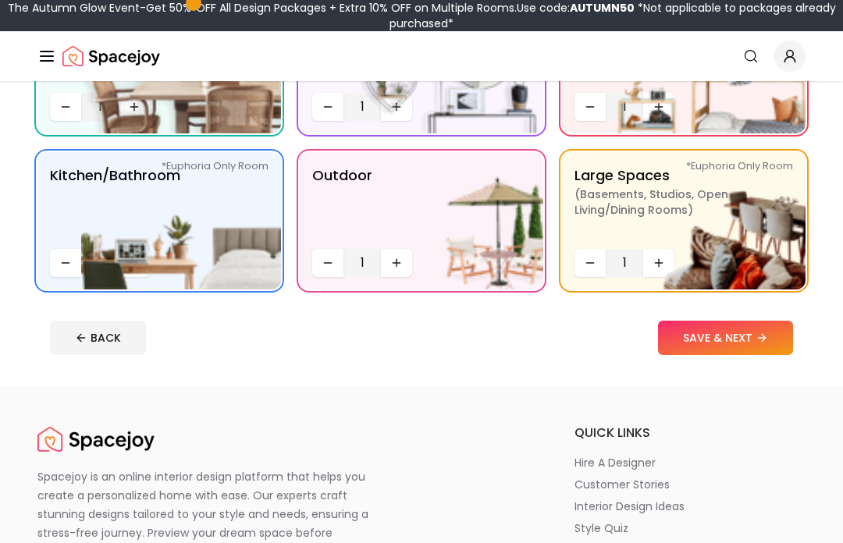
scroll to position [376, 0]
click at [759, 347] on button "SAVE & NEXT" at bounding box center [725, 338] width 135 height 34
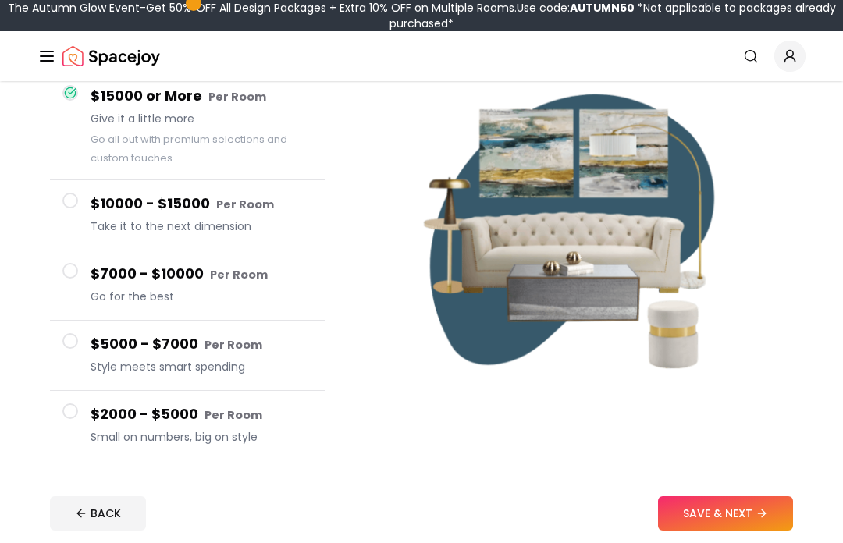
scroll to position [158, 0]
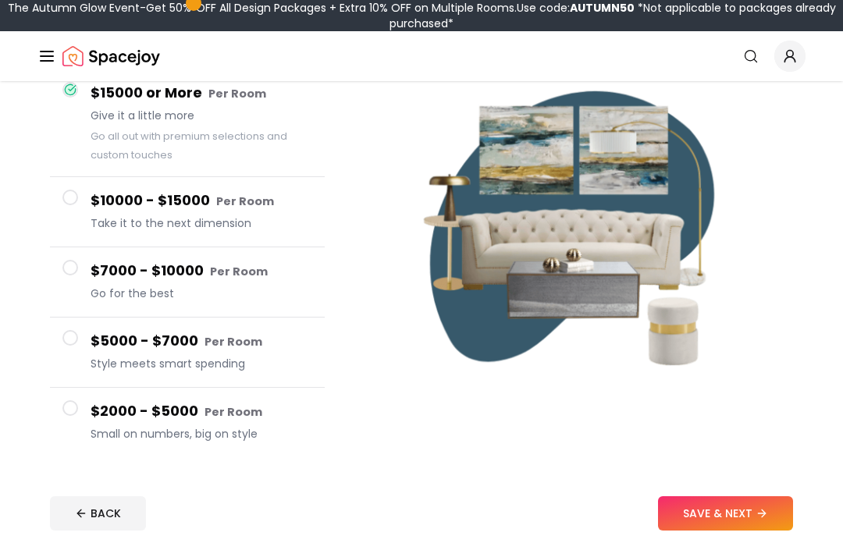
click at [247, 348] on small "Per Room" at bounding box center [234, 342] width 58 height 16
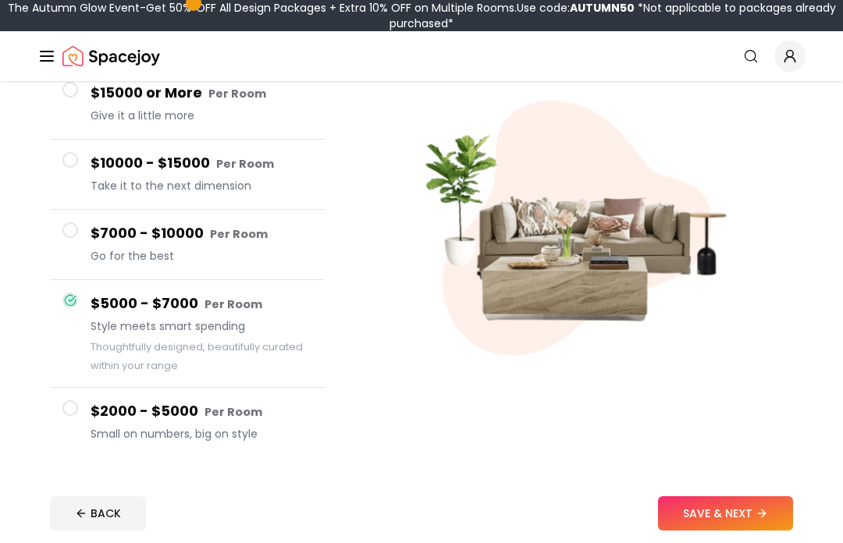
click at [237, 236] on small "Per Room" at bounding box center [239, 234] width 58 height 16
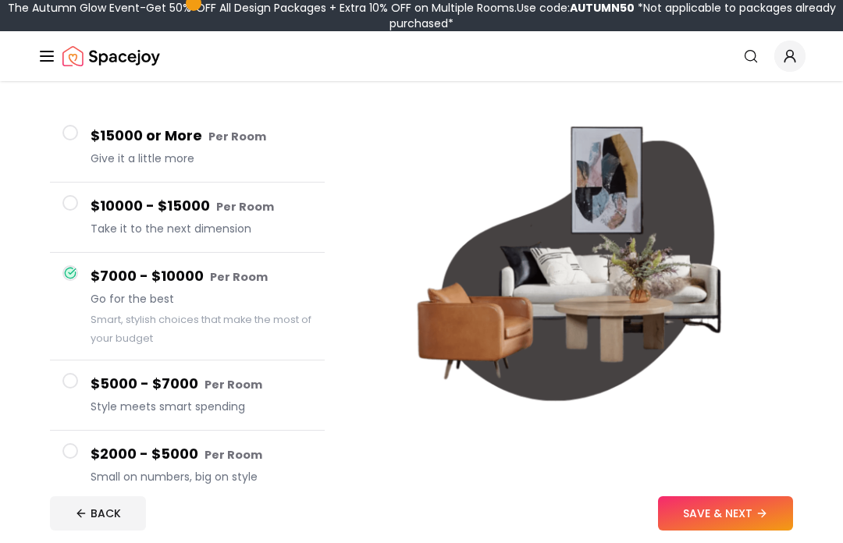
scroll to position [107, 0]
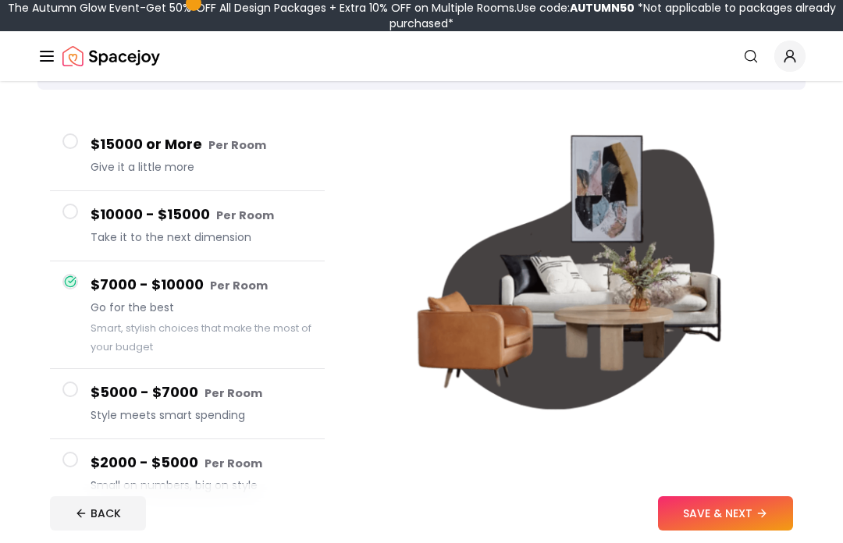
click at [178, 137] on h4 "$15000 or More Per Room" at bounding box center [202, 145] width 222 height 23
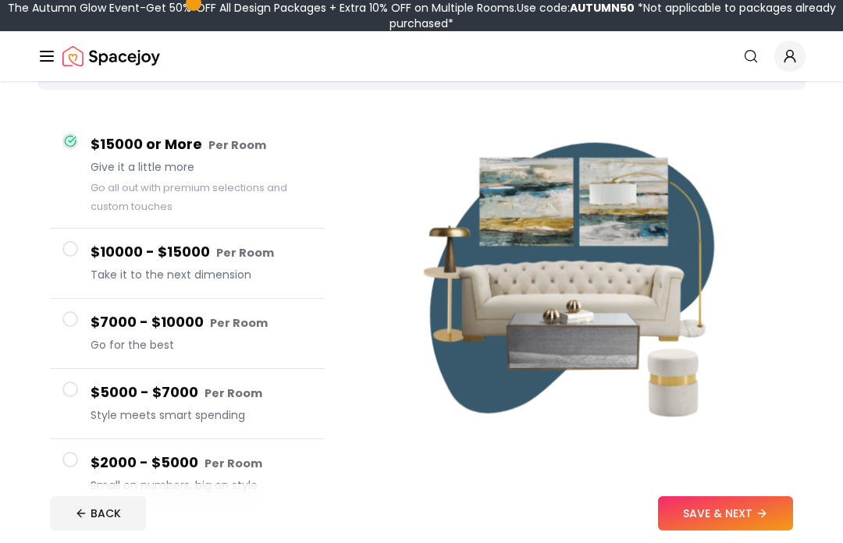
click at [235, 255] on small "Per Room" at bounding box center [245, 253] width 58 height 16
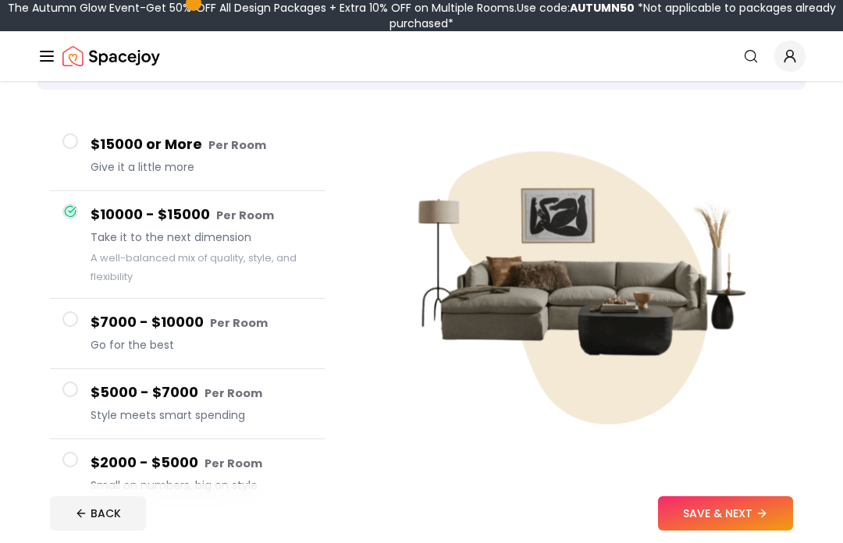
click at [242, 328] on small "Per Room" at bounding box center [239, 323] width 58 height 16
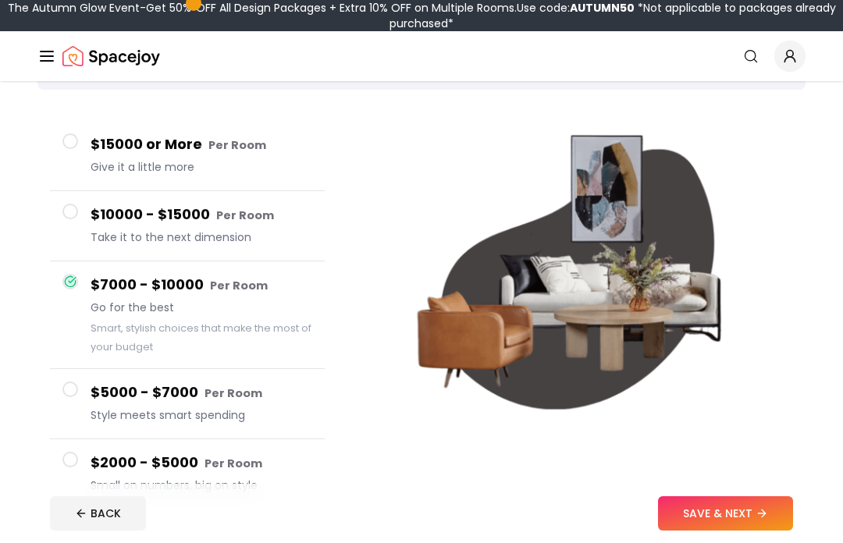
click at [223, 421] on span "Style meets smart spending" at bounding box center [202, 416] width 222 height 16
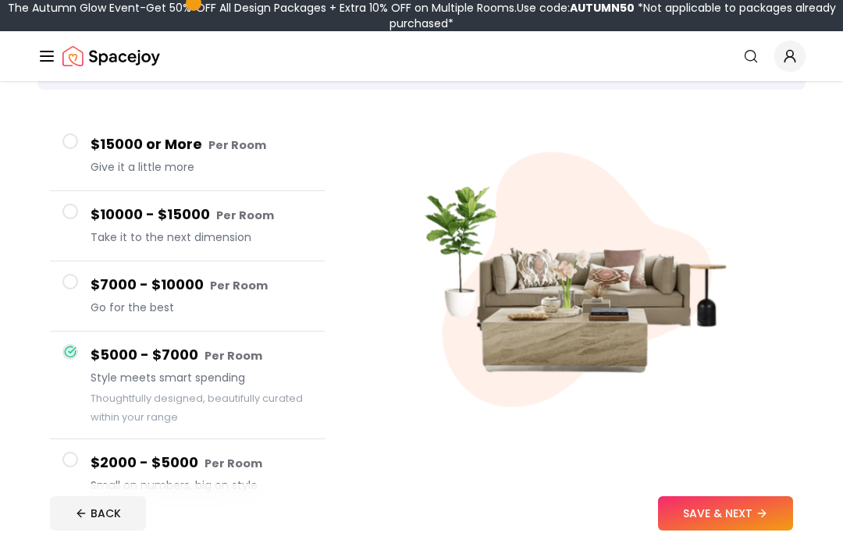
click at [230, 470] on small "Per Room" at bounding box center [234, 464] width 58 height 16
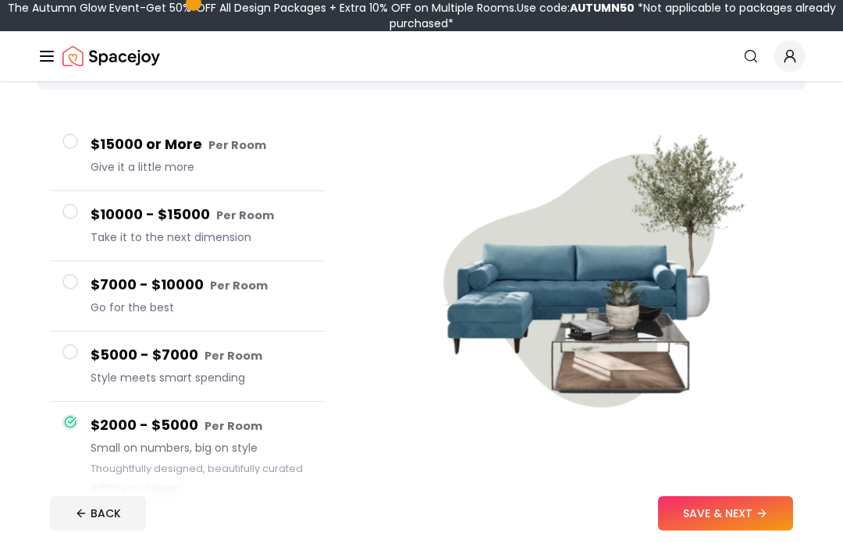
click at [228, 361] on small "Per Room" at bounding box center [234, 356] width 58 height 16
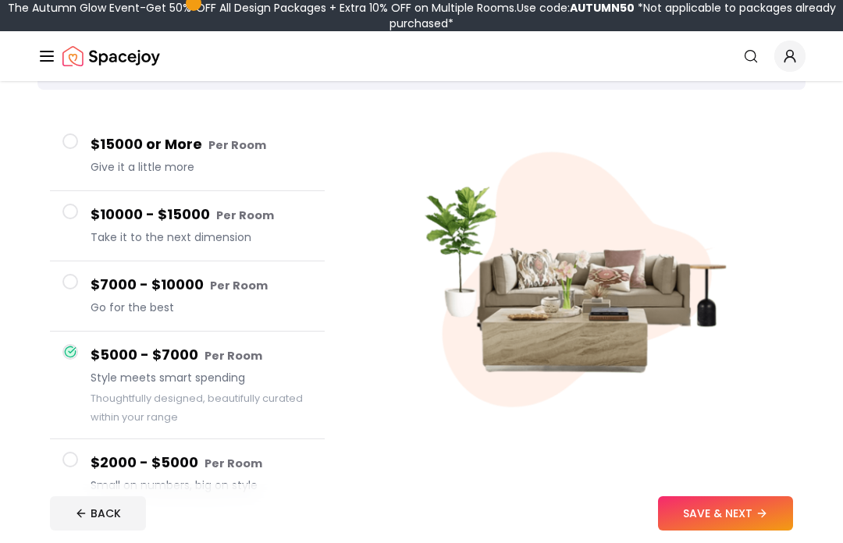
click at [212, 280] on small "Per Room" at bounding box center [239, 286] width 58 height 16
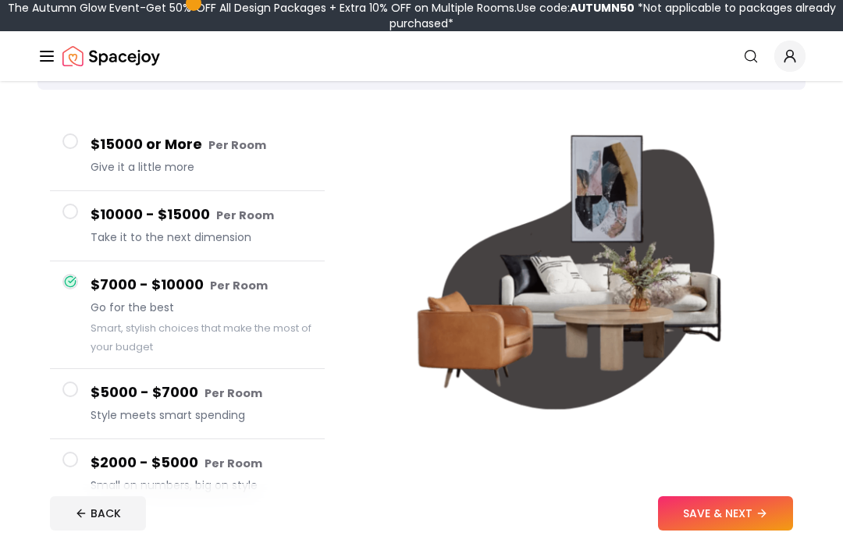
click at [771, 531] on button "SAVE & NEXT" at bounding box center [725, 514] width 135 height 34
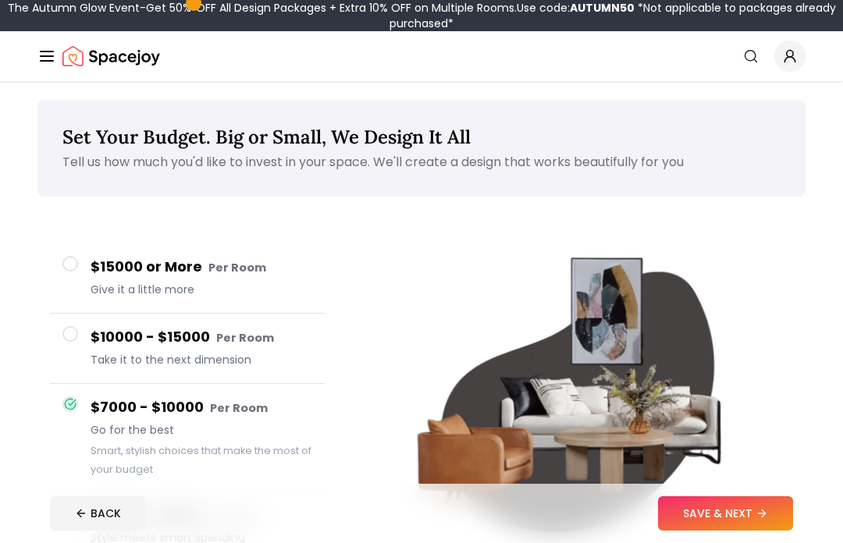
scroll to position [162, 0]
